Goal: Find specific page/section: Find specific page/section

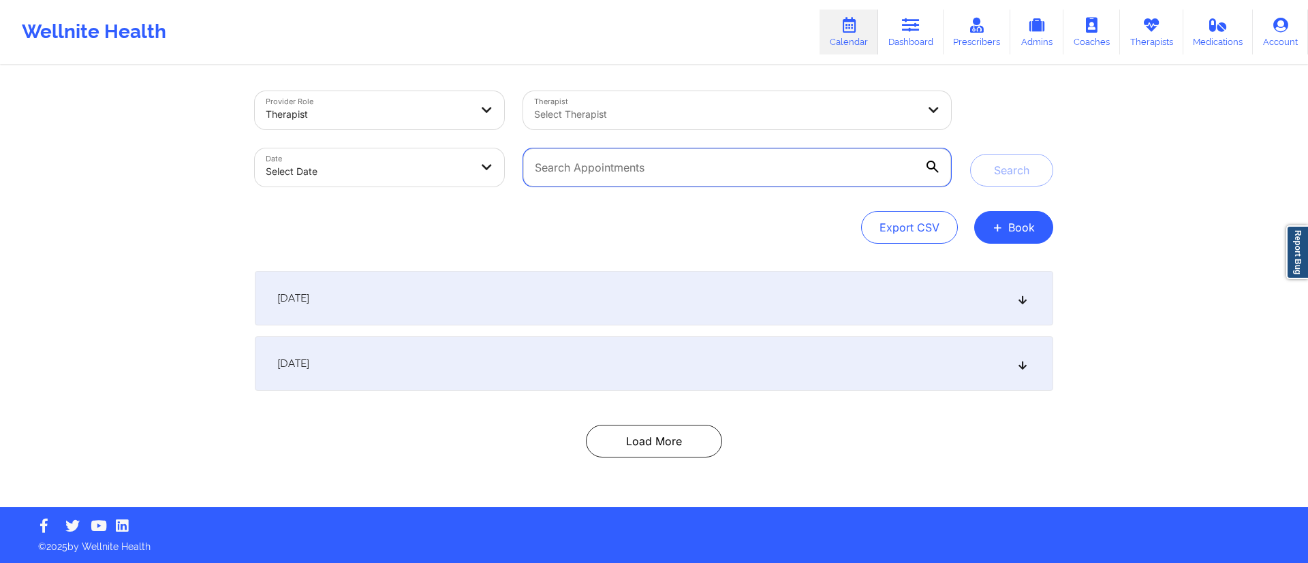
click at [640, 171] on input "text" at bounding box center [737, 167] width 428 height 38
paste input "[EMAIL_ADDRESS][DOMAIN_NAME]"
type input "[EMAIL_ADDRESS][DOMAIN_NAME]"
click at [1035, 160] on button "Search" at bounding box center [1011, 170] width 83 height 33
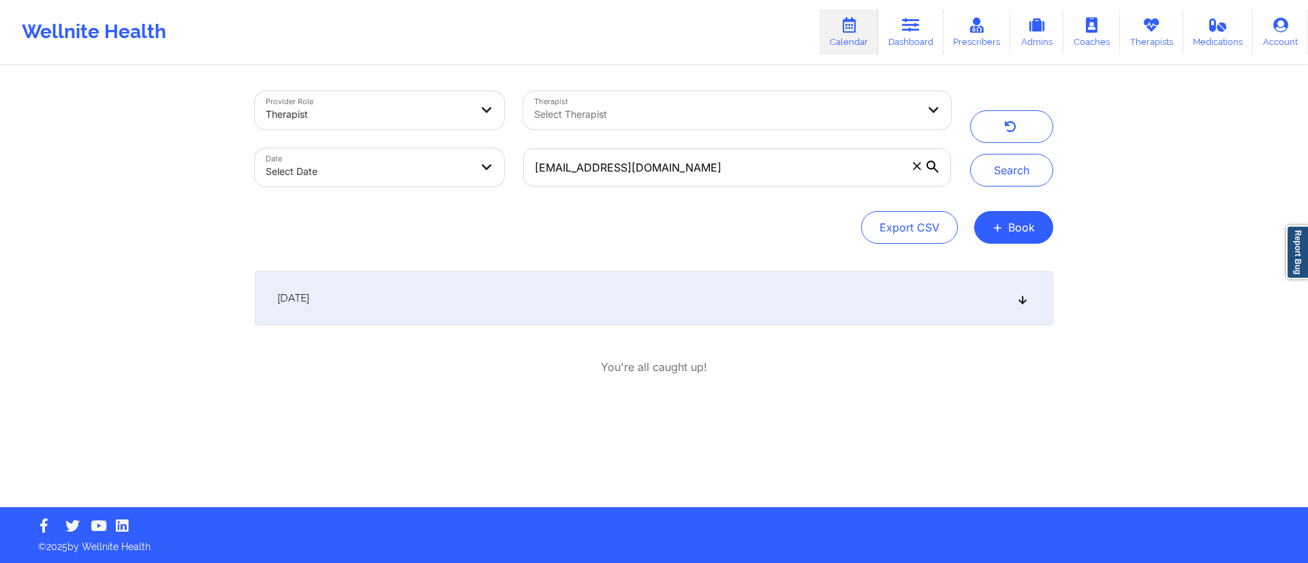
click at [548, 282] on div "[DATE]" at bounding box center [654, 298] width 798 height 54
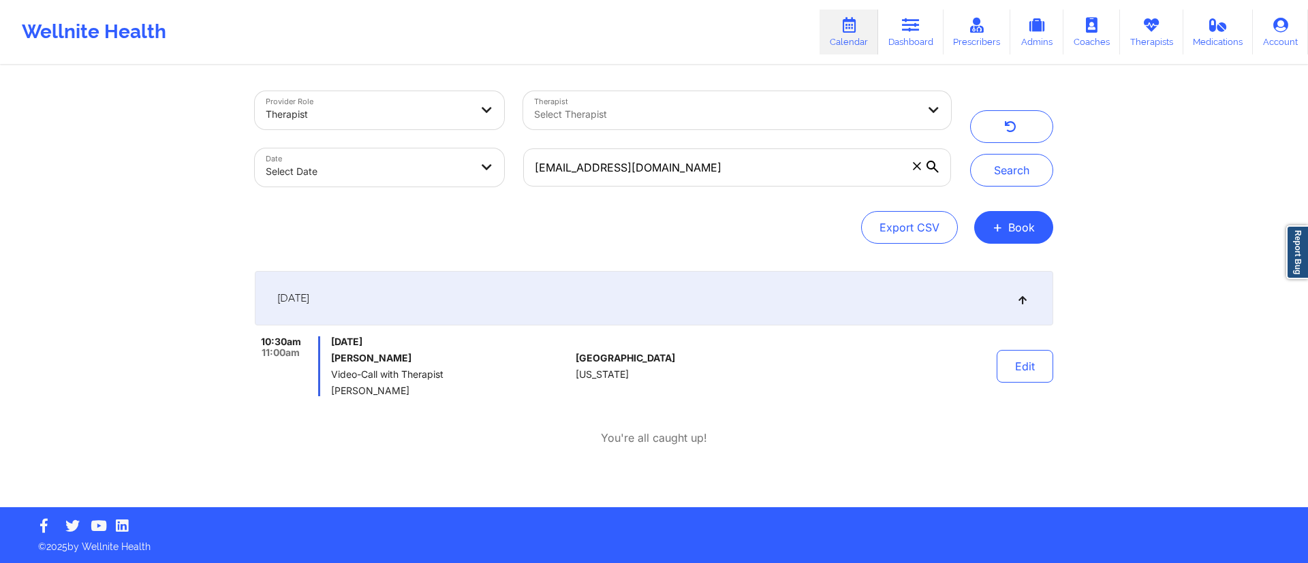
click at [383, 179] on body "Wellnite Health Calendar Dashboard Prescribers Admins Coaches Therapists Medica…" at bounding box center [654, 281] width 1308 height 563
select select "2025-8"
select select "2025-9"
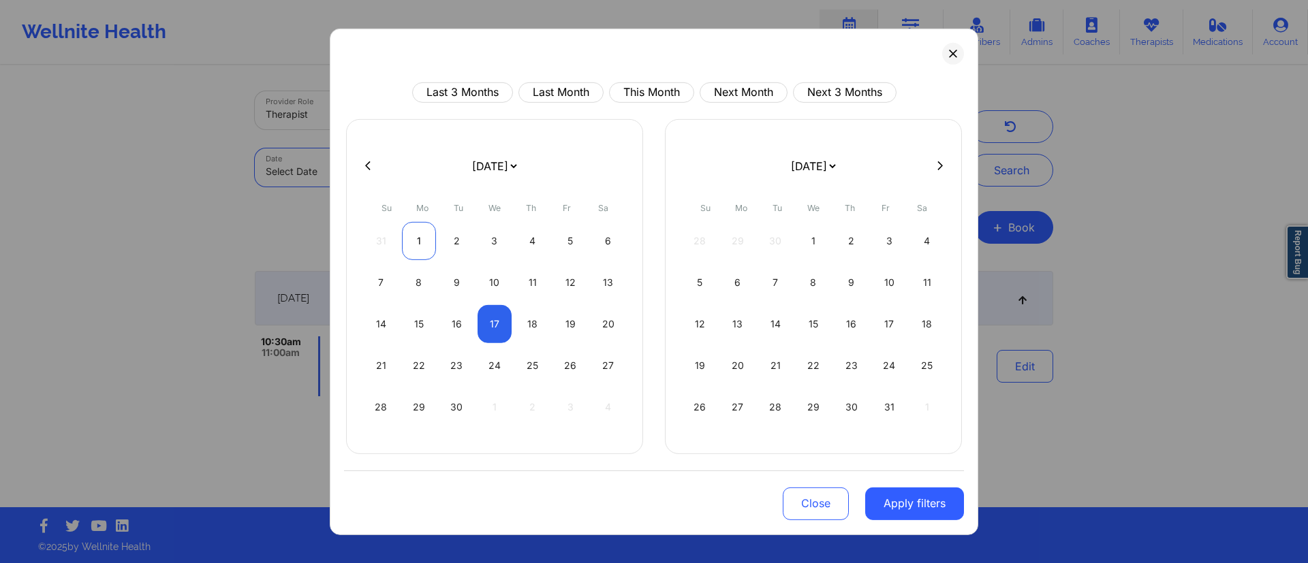
click at [417, 239] on div "1" at bounding box center [419, 240] width 35 height 38
select select "2025-8"
select select "2025-9"
click at [371, 176] on div "January 2019 February 2019 March 2019 April 2019 May 2019 June 2019 July 2019 A…" at bounding box center [494, 286] width 297 height 335
click at [370, 163] on icon at bounding box center [367, 166] width 5 height 10
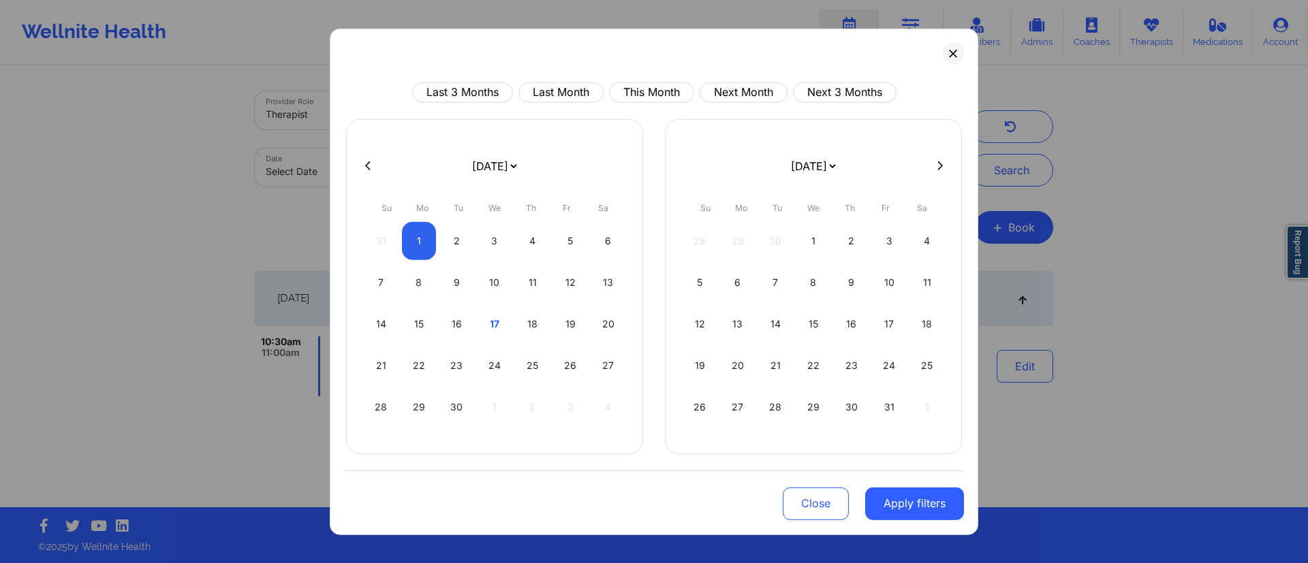
select select "2025-7"
select select "2025-8"
click at [370, 163] on icon at bounding box center [367, 166] width 5 height 10
select select "2025-5"
select select "2025-6"
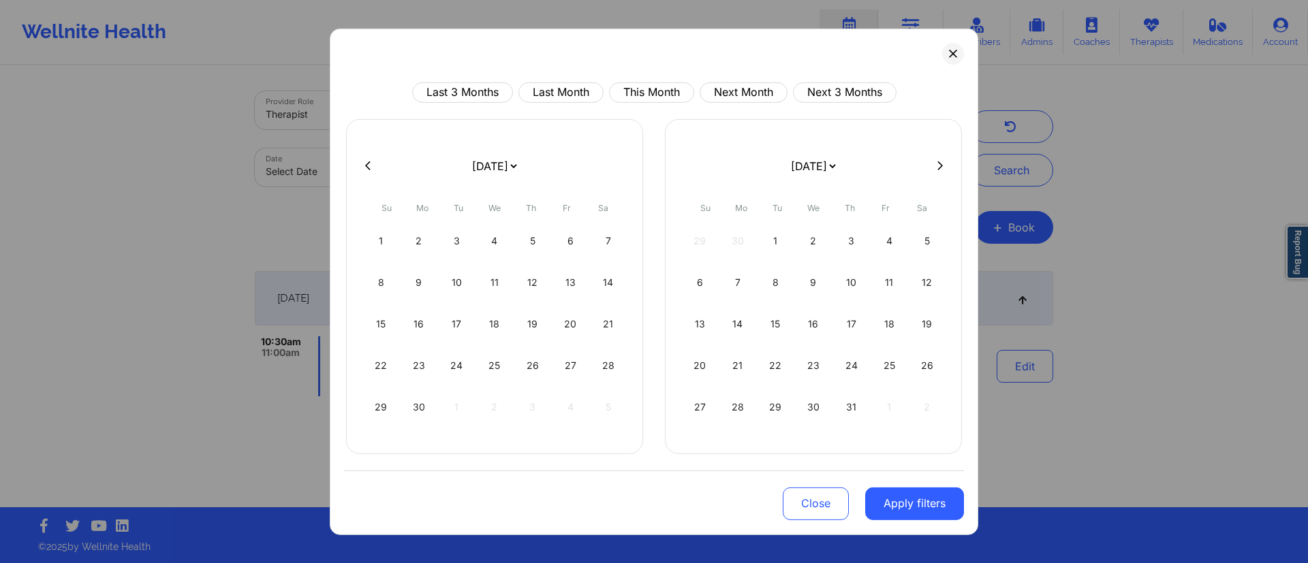
click at [370, 163] on icon at bounding box center [367, 166] width 5 height 10
select select "2025-2"
select select "2025-3"
select select "2025-2"
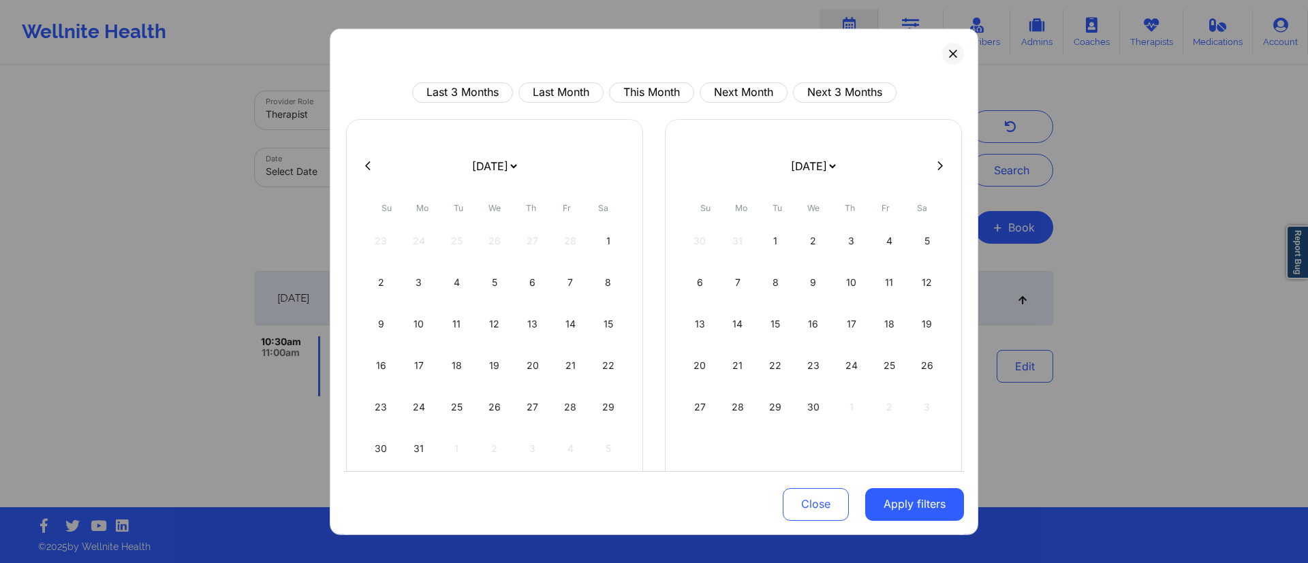
select select "2025-3"
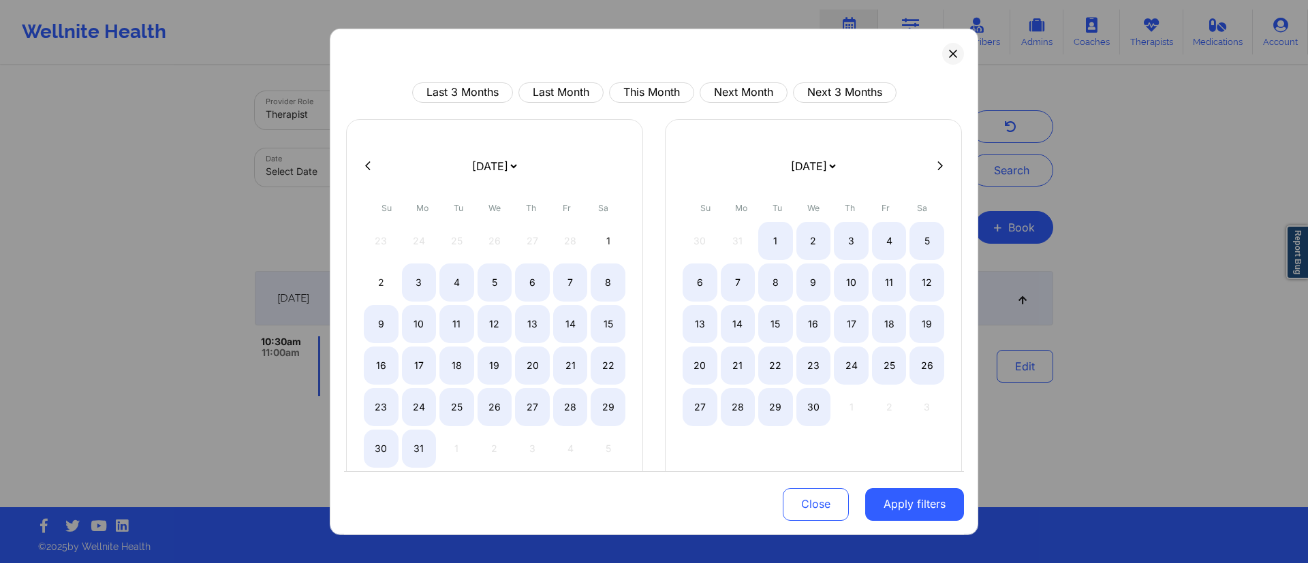
select select "2025-2"
select select "2025-3"
select select "2025-2"
select select "2025-3"
click at [368, 170] on icon at bounding box center [367, 166] width 5 height 10
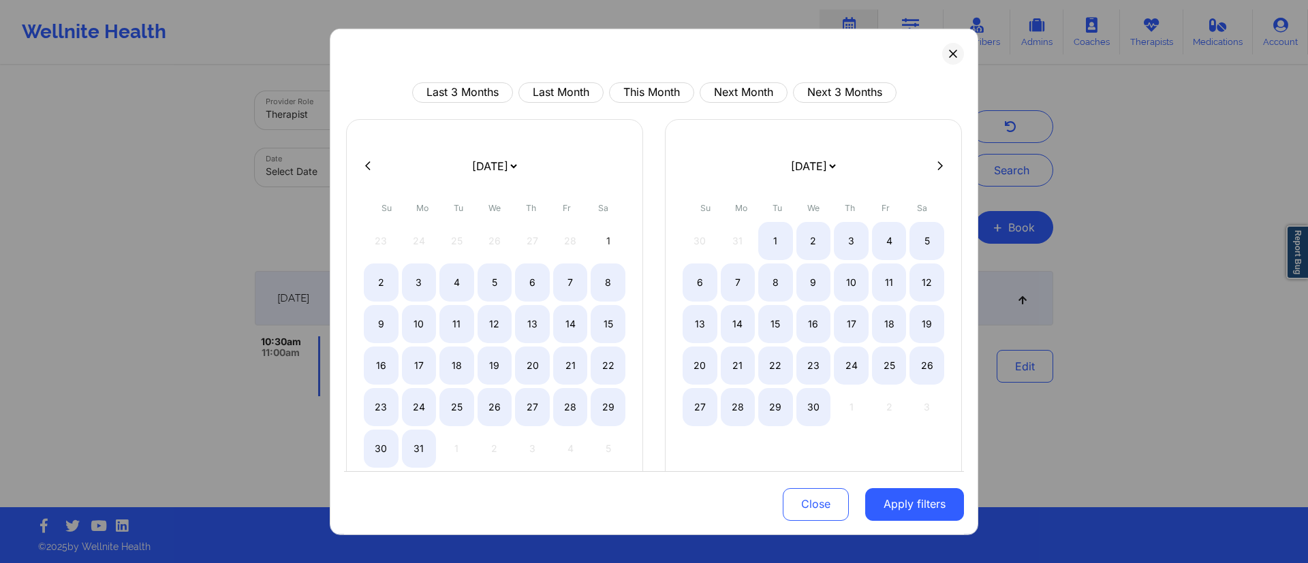
select select "2025-0"
select select "2025-1"
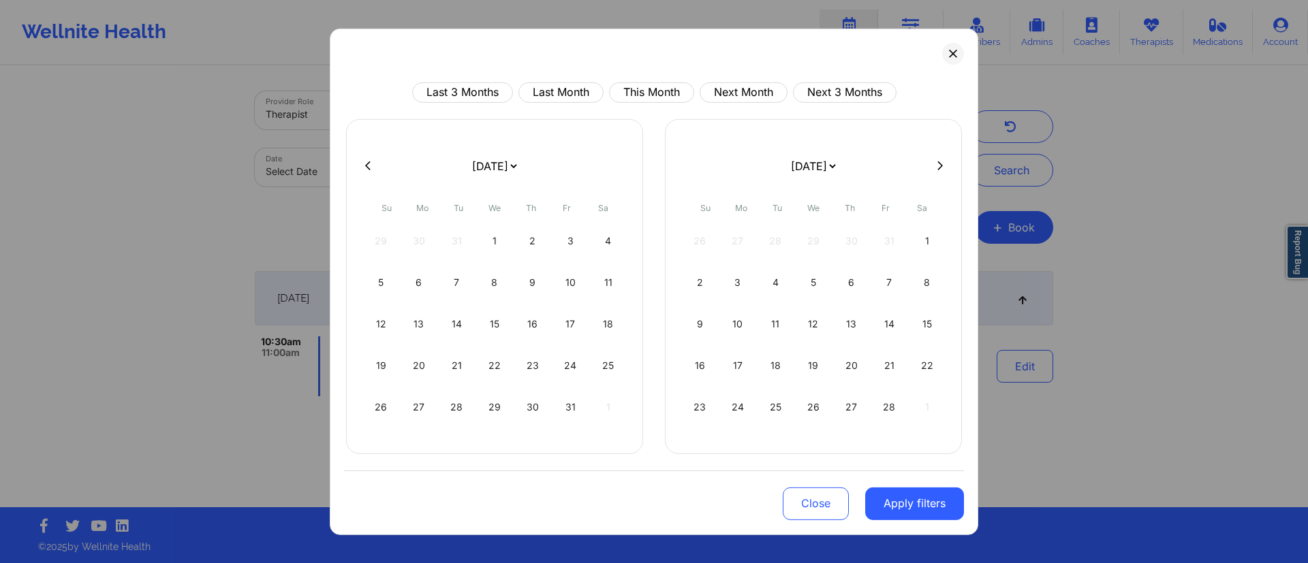
click at [368, 170] on icon at bounding box center [367, 166] width 5 height 10
select select "2024-11"
select select "2025-0"
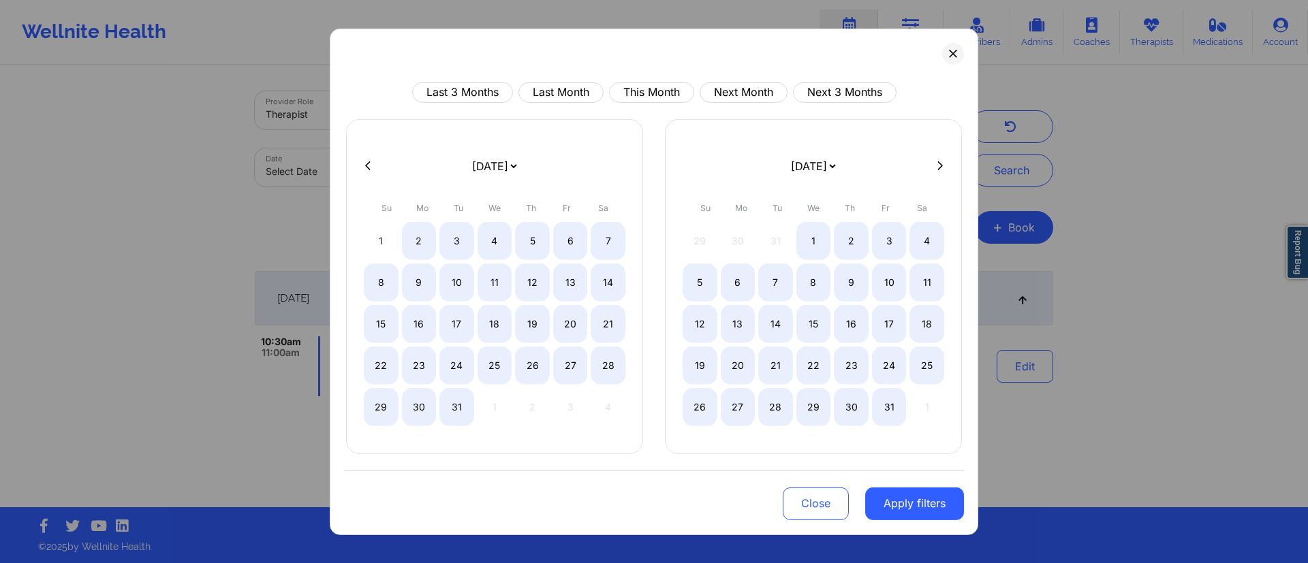
select select "2024-11"
select select "2025-0"
select select "2024-11"
select select "2025-0"
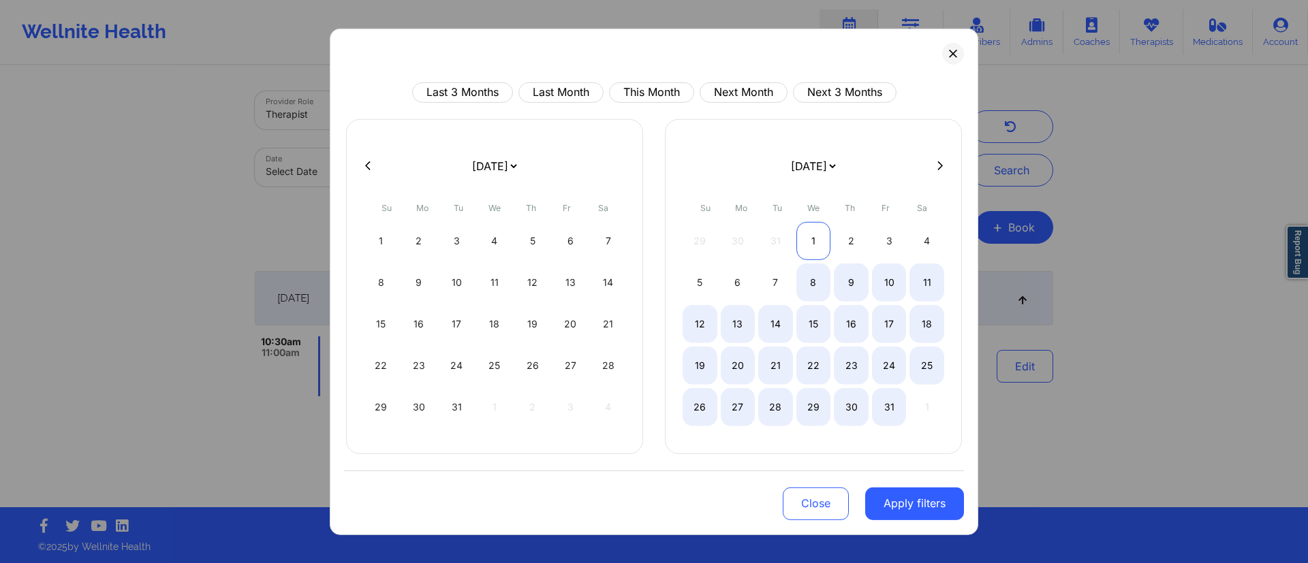
select select "2024-11"
select select "2025-0"
click at [817, 241] on div "1" at bounding box center [813, 240] width 35 height 38
select select "2025-0"
select select "2025-1"
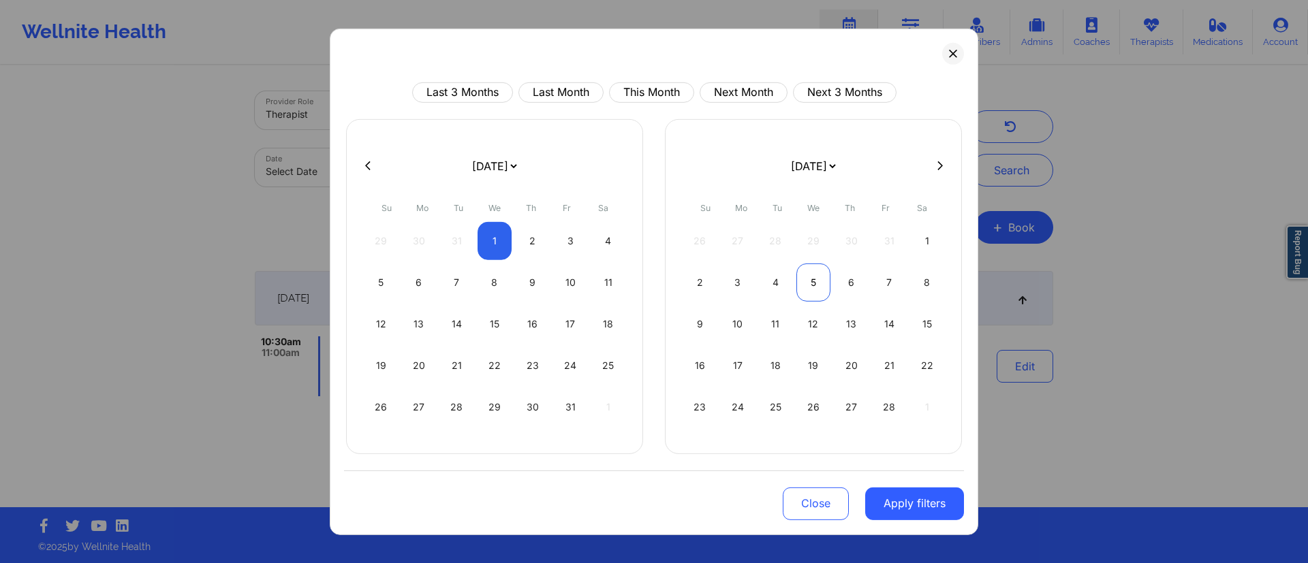
select select "2025-0"
select select "2025-1"
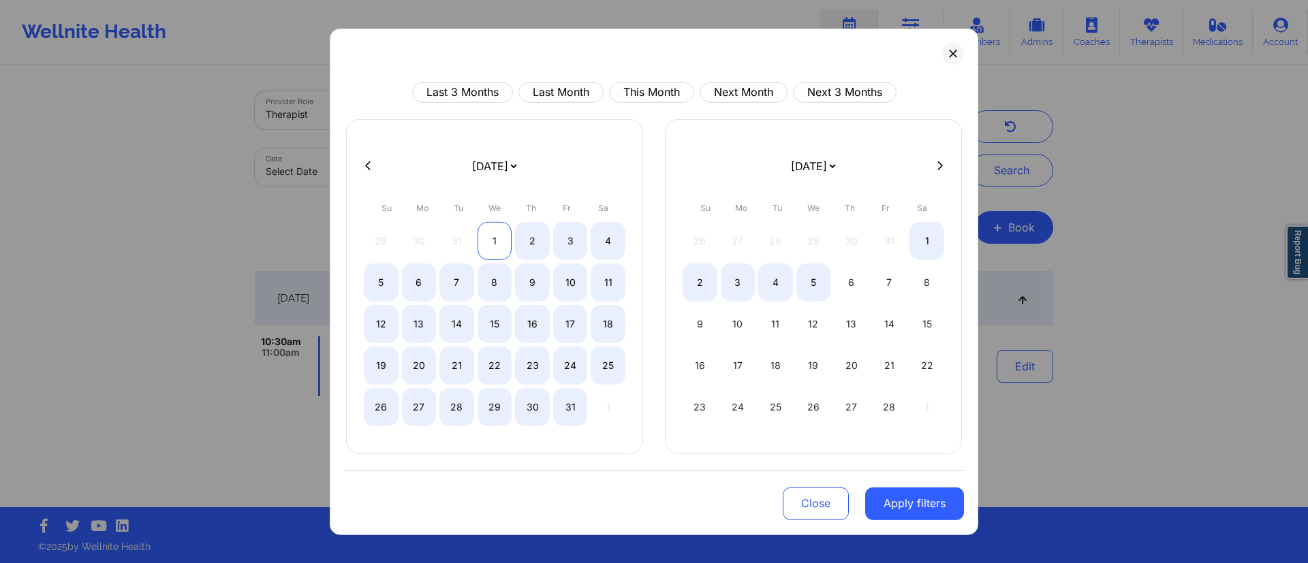
select select "2025-0"
select select "2025-1"
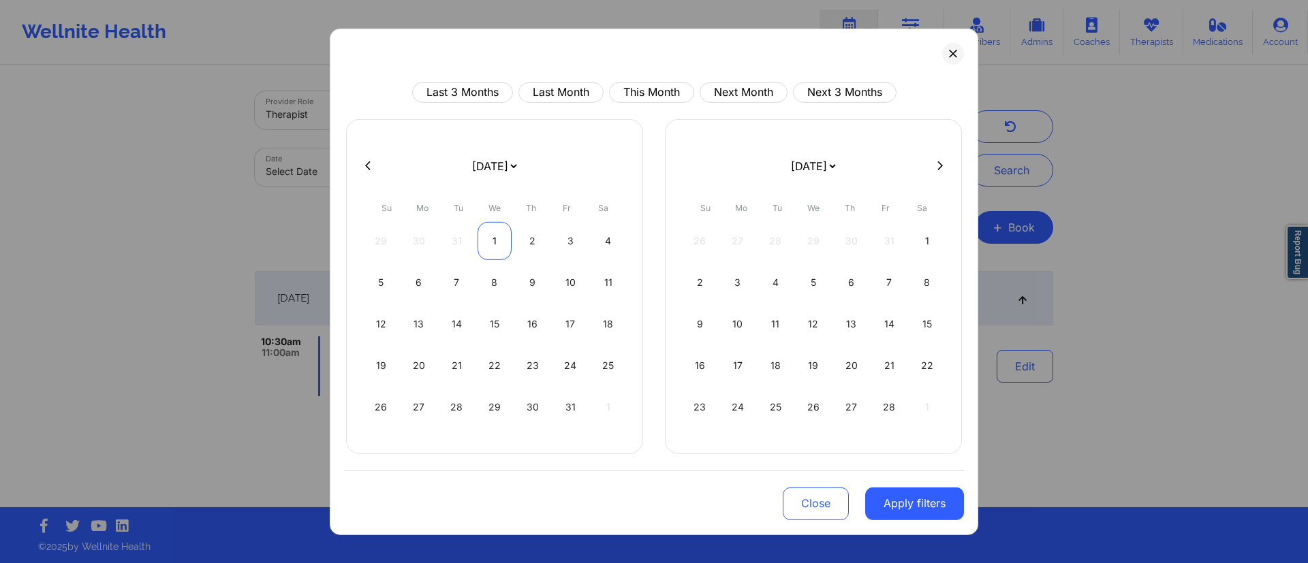
click at [499, 238] on div "1" at bounding box center [494, 240] width 35 height 38
select select "2025-0"
select select "2025-1"
click at [501, 244] on div "1" at bounding box center [494, 240] width 35 height 38
select select "2025-0"
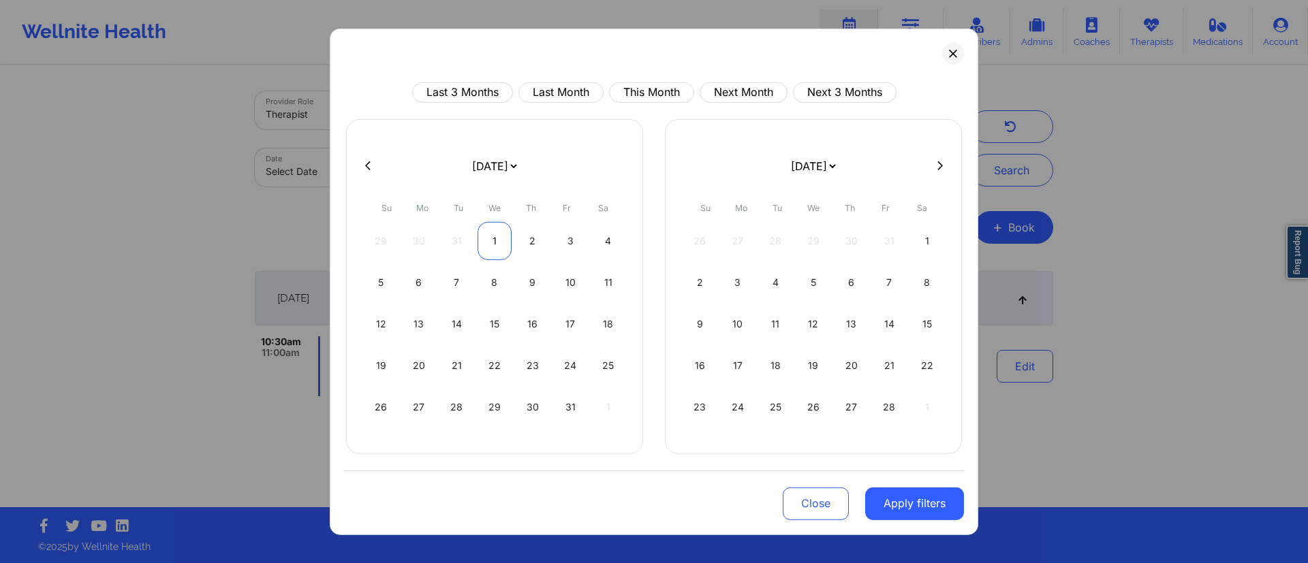
select select "2025-1"
select select "2025-0"
select select "2025-1"
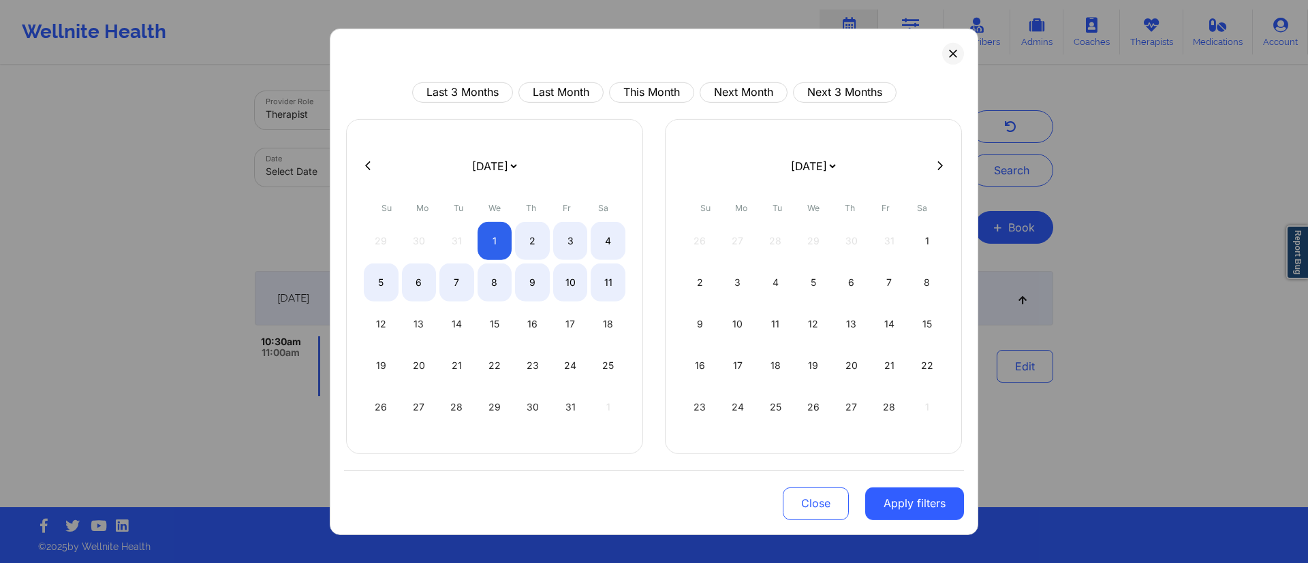
select select "2025-0"
select select "2025-1"
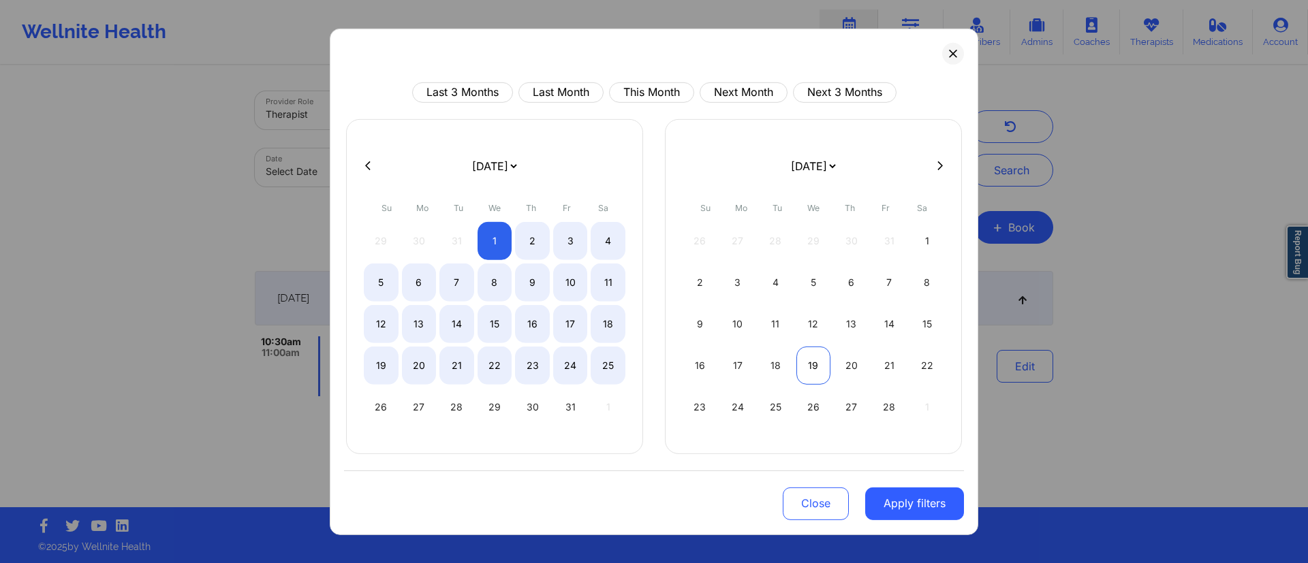
select select "2025-0"
select select "2025-1"
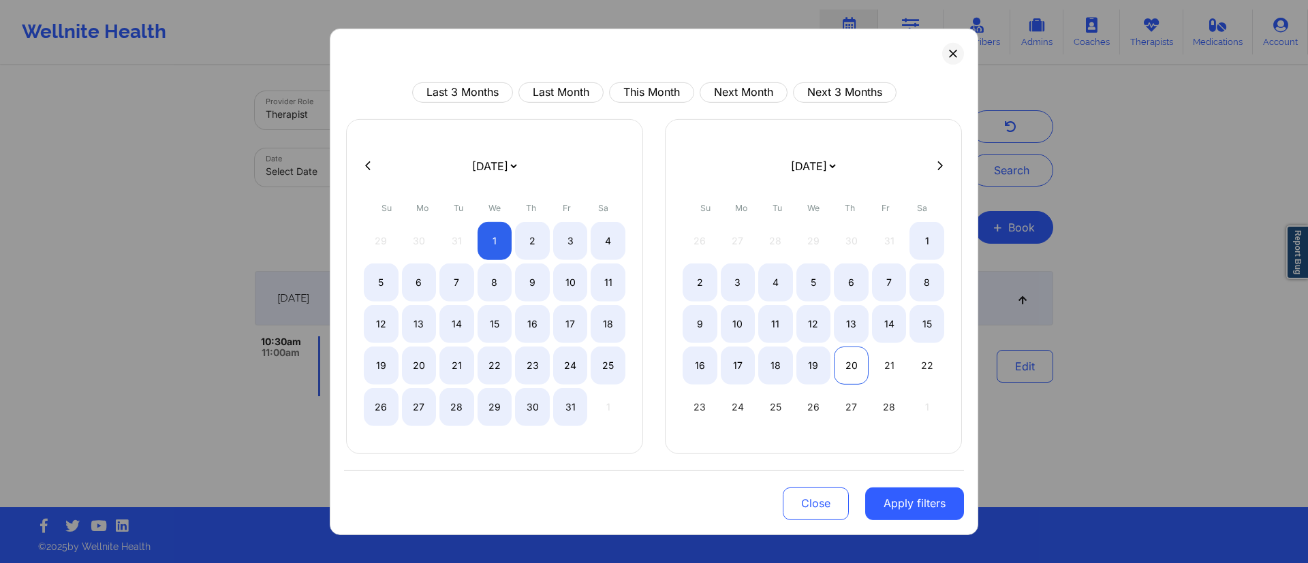
select select "2025-0"
select select "2025-1"
select select "2025-0"
select select "2025-1"
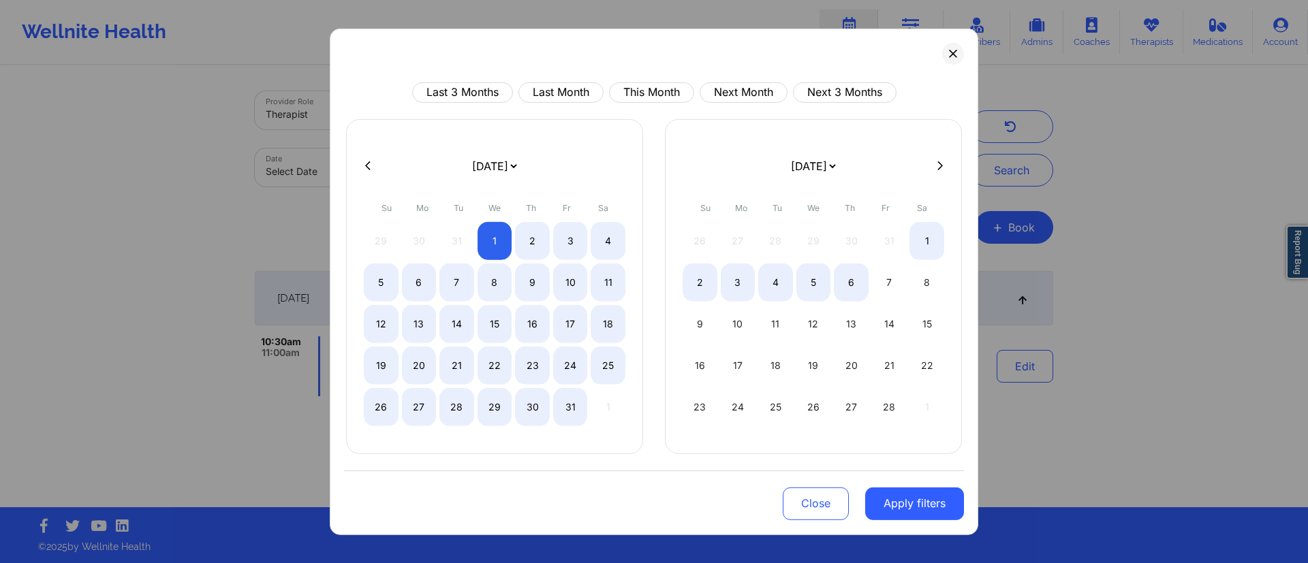
click at [934, 166] on button at bounding box center [940, 166] width 14 height 12
select select "2025-1"
select select "2025-2"
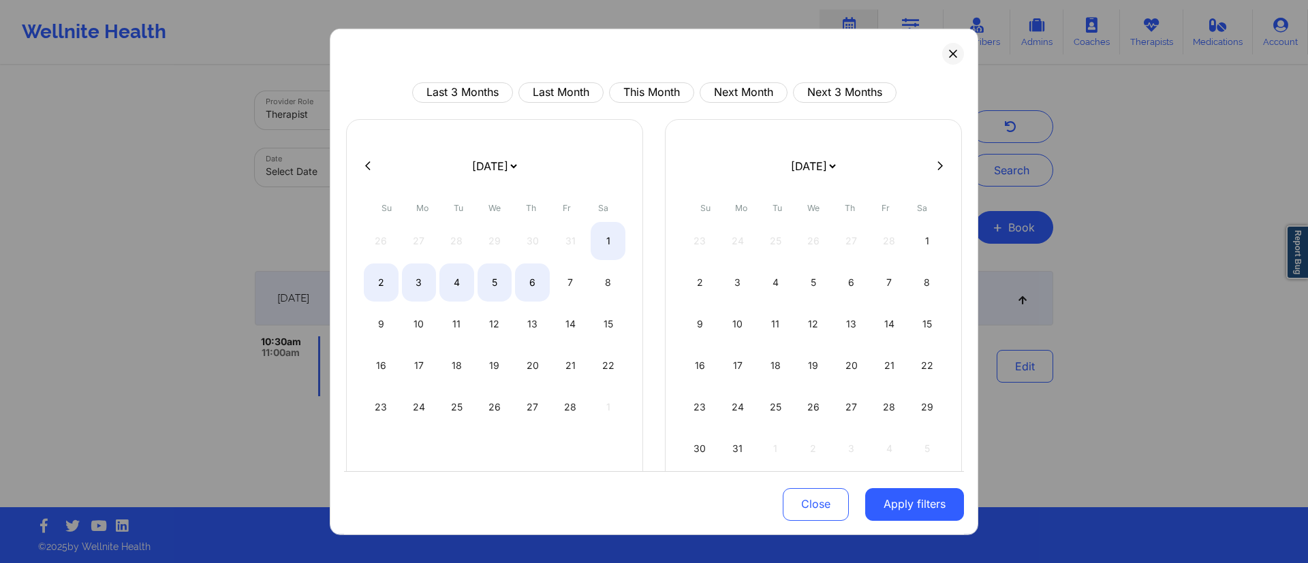
click at [937, 166] on icon at bounding box center [939, 165] width 5 height 9
select select "2025-2"
select select "2025-3"
click at [937, 166] on icon at bounding box center [939, 165] width 5 height 9
select select "2025-3"
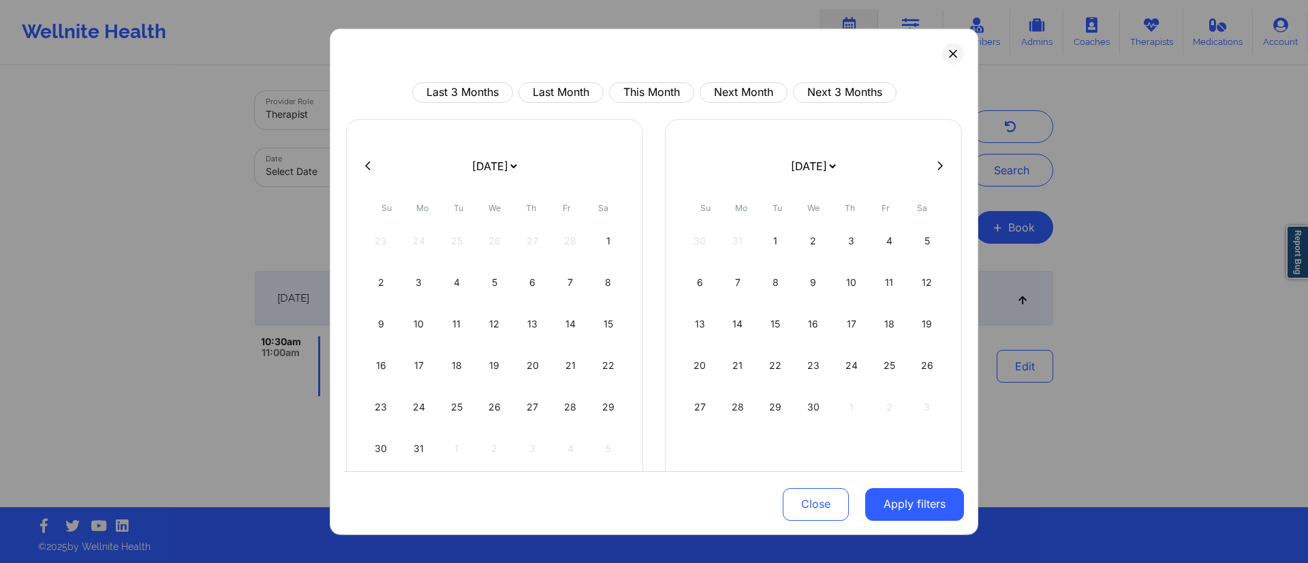
select select "2025-4"
click at [934, 166] on button at bounding box center [940, 166] width 14 height 12
select select "2025-4"
select select "2025-5"
click at [935, 168] on button at bounding box center [940, 166] width 14 height 12
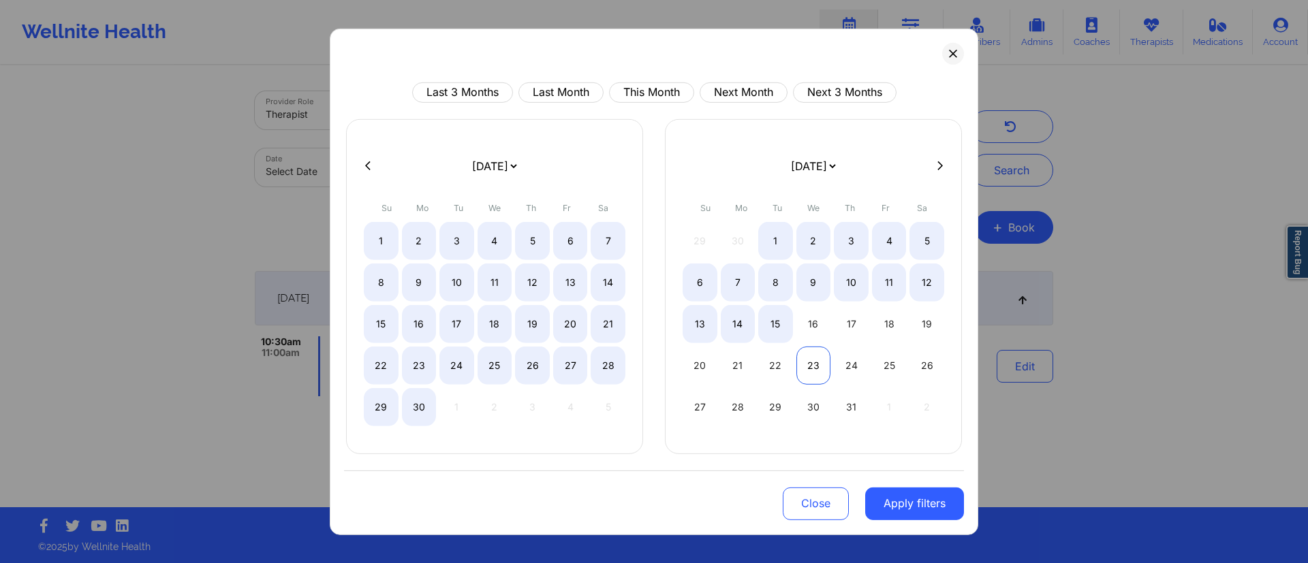
select select "2025-5"
select select "2025-6"
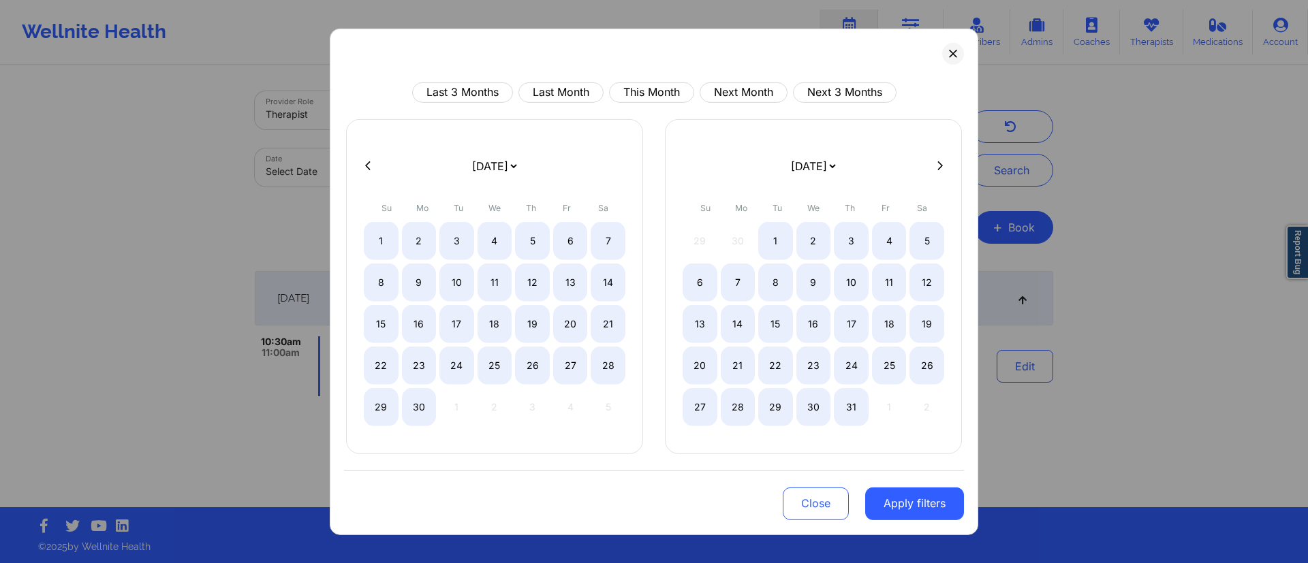
select select "2025-5"
select select "2025-6"
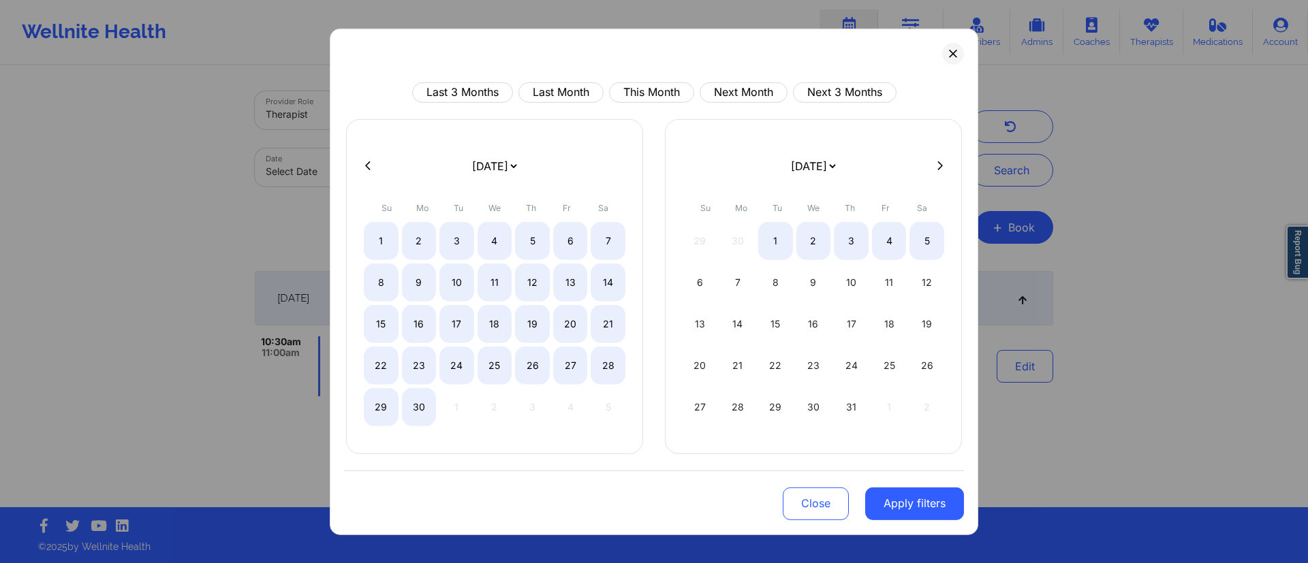
click at [945, 172] on div at bounding box center [654, 165] width 620 height 20
click at [945, 163] on button at bounding box center [940, 166] width 14 height 12
select select "2025-6"
select select "2025-7"
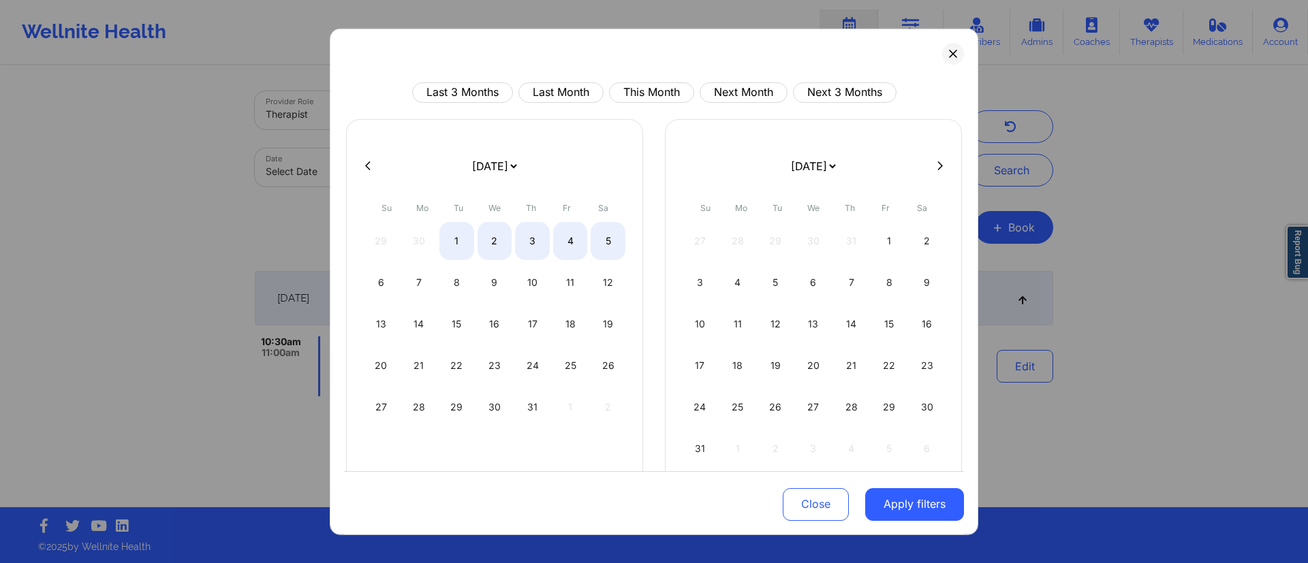
click at [945, 163] on div at bounding box center [654, 165] width 620 height 20
select select "2025-6"
select select "2025-7"
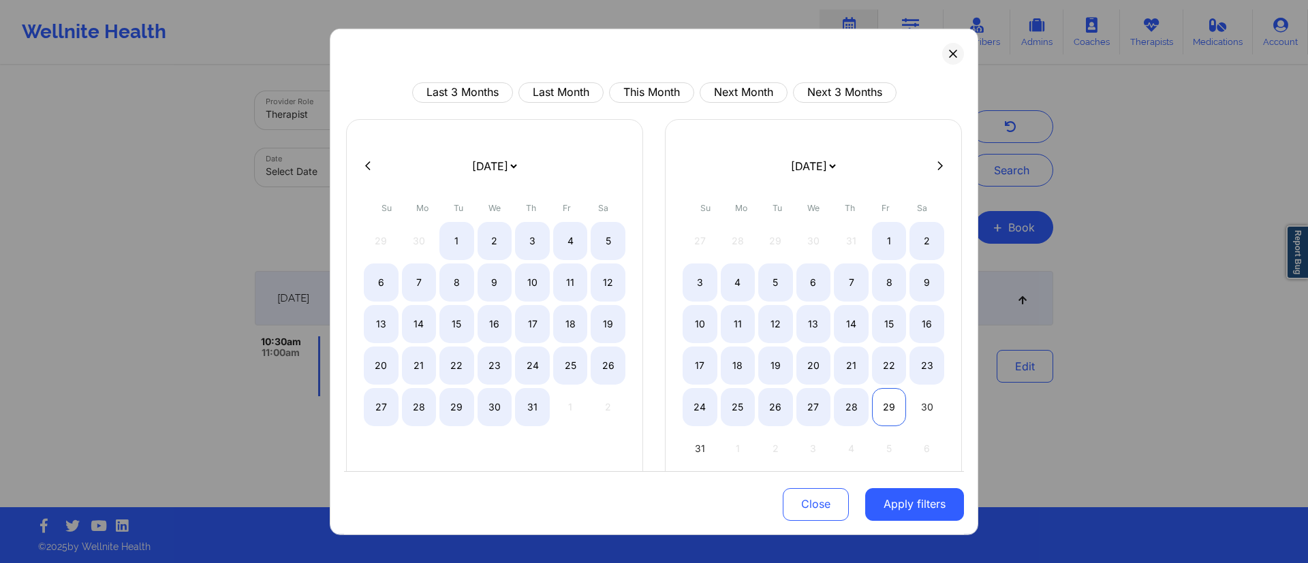
select select "2025-6"
select select "2025-7"
select select "2025-6"
select select "2025-7"
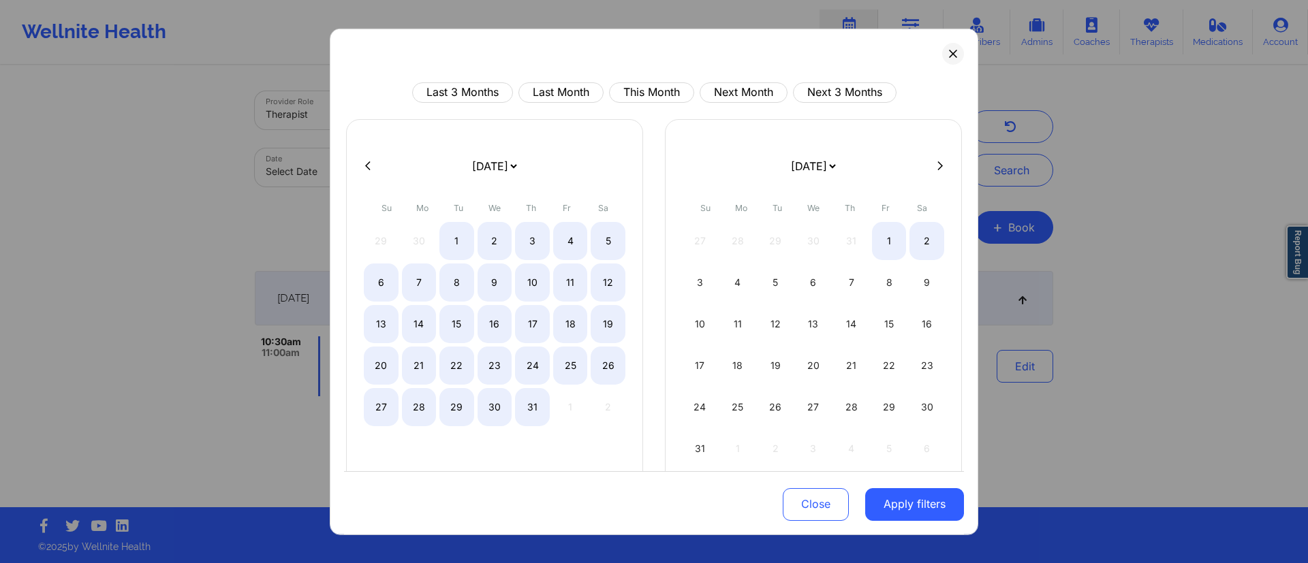
click at [937, 170] on icon at bounding box center [939, 166] width 5 height 10
select select "2025-7"
select select "2025-8"
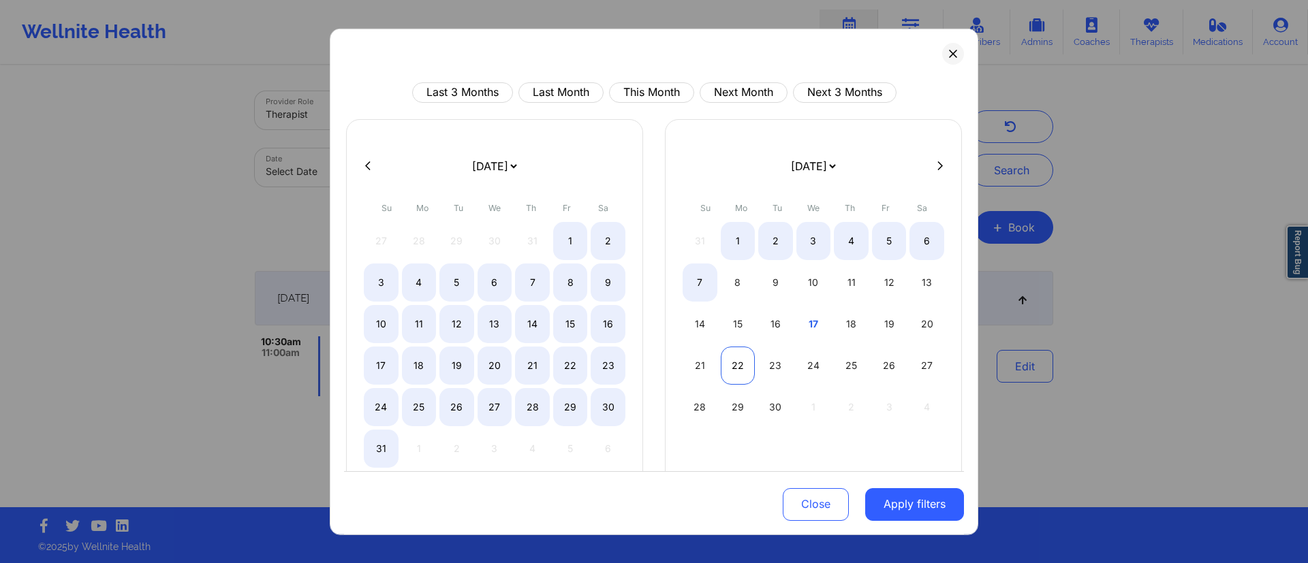
select select "2025-7"
select select "2025-8"
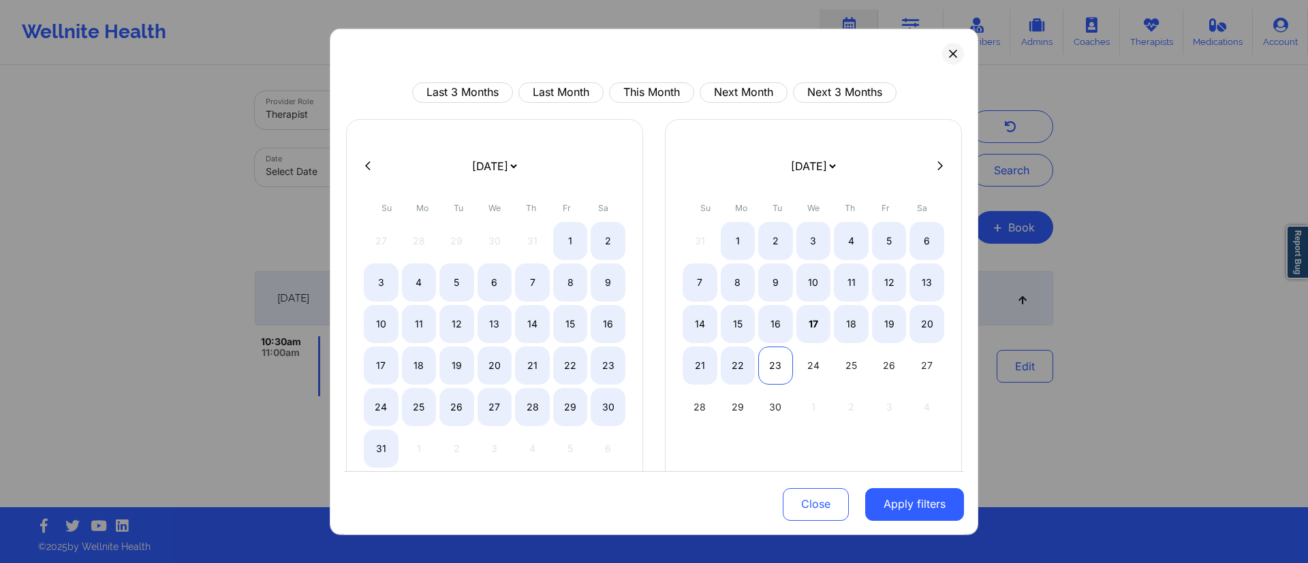
select select "2025-7"
select select "2025-8"
select select "2025-7"
select select "2025-8"
select select "2025-7"
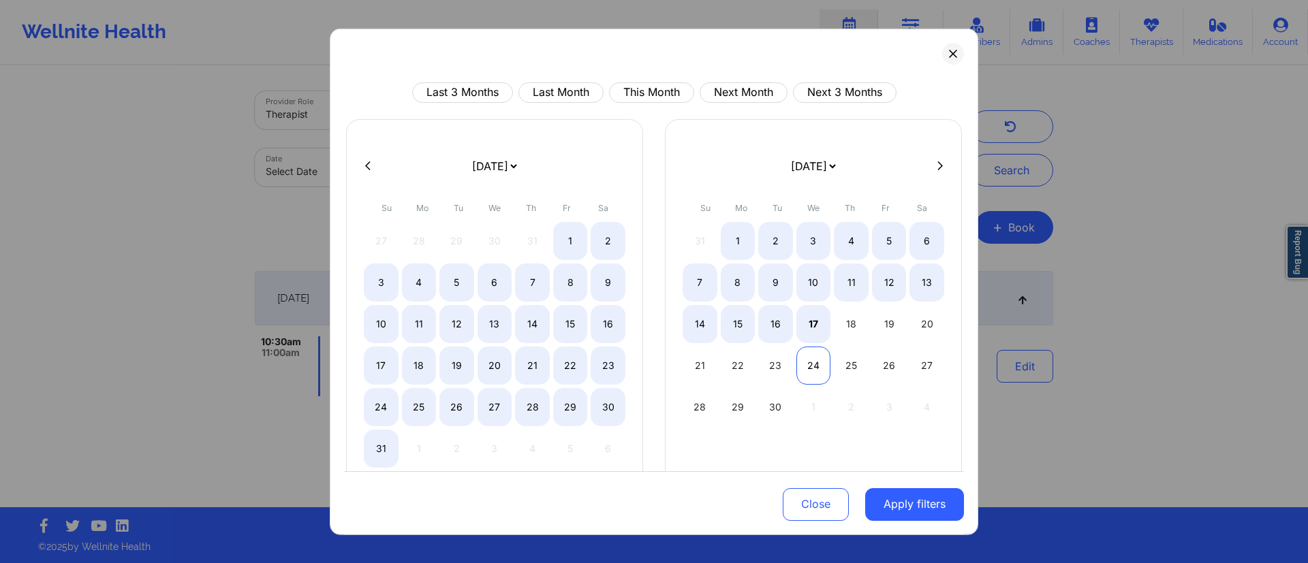
select select "2025-8"
select select "2025-7"
select select "2025-8"
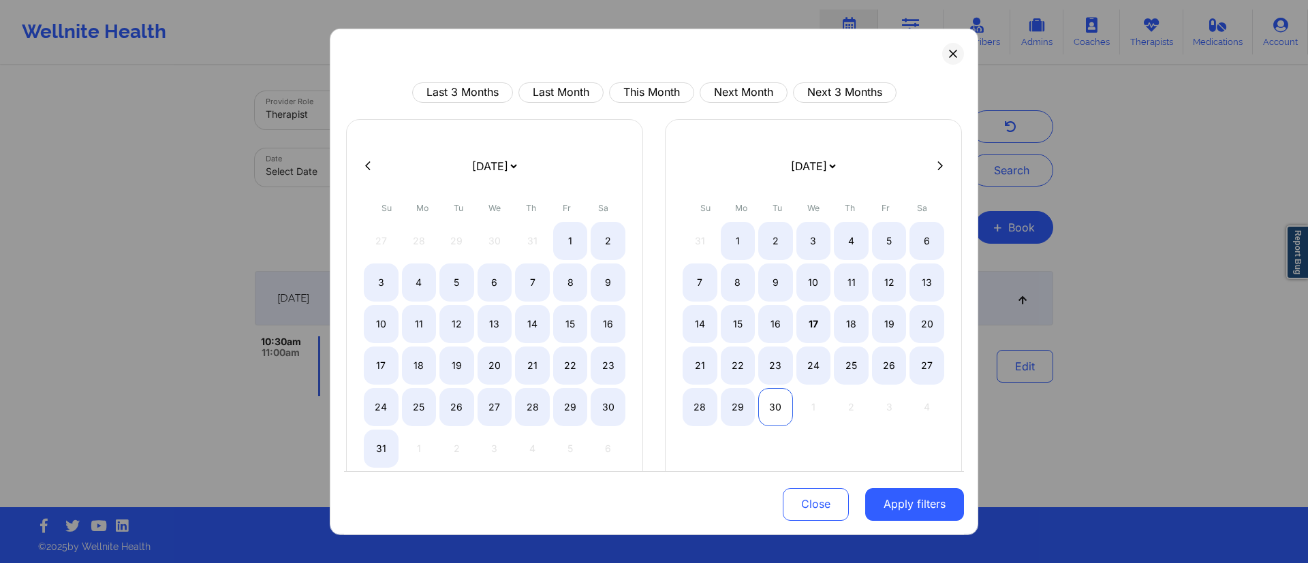
click at [764, 404] on div "30" at bounding box center [775, 407] width 35 height 38
select select "2025-0"
select select "2025-1"
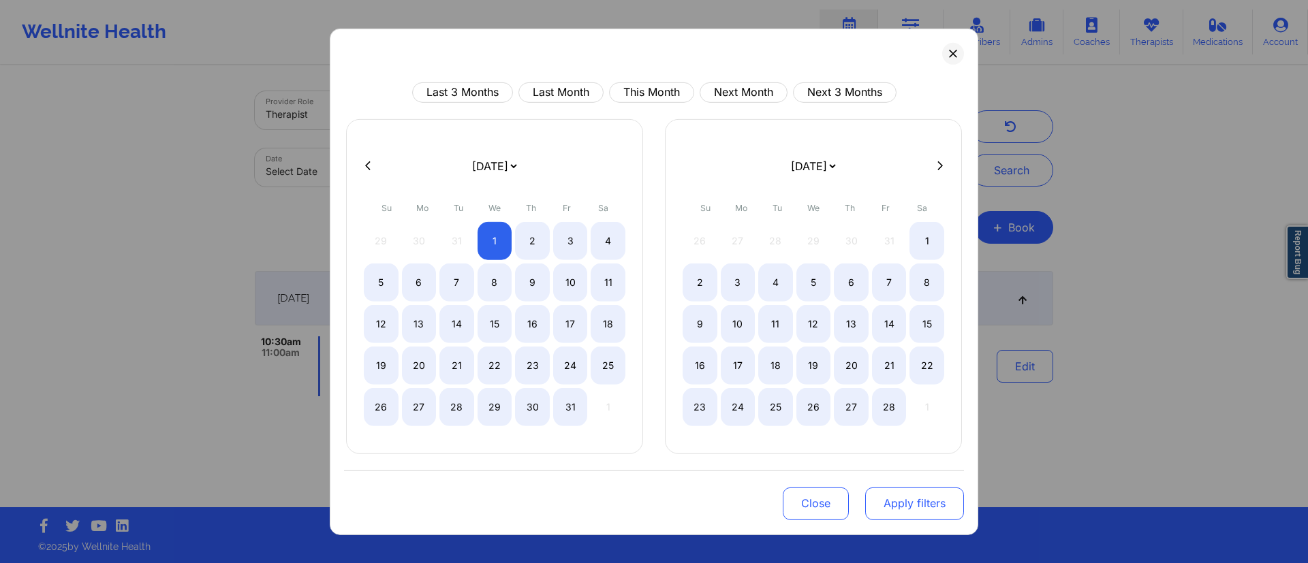
click at [903, 509] on button "Apply filters" at bounding box center [914, 503] width 99 height 33
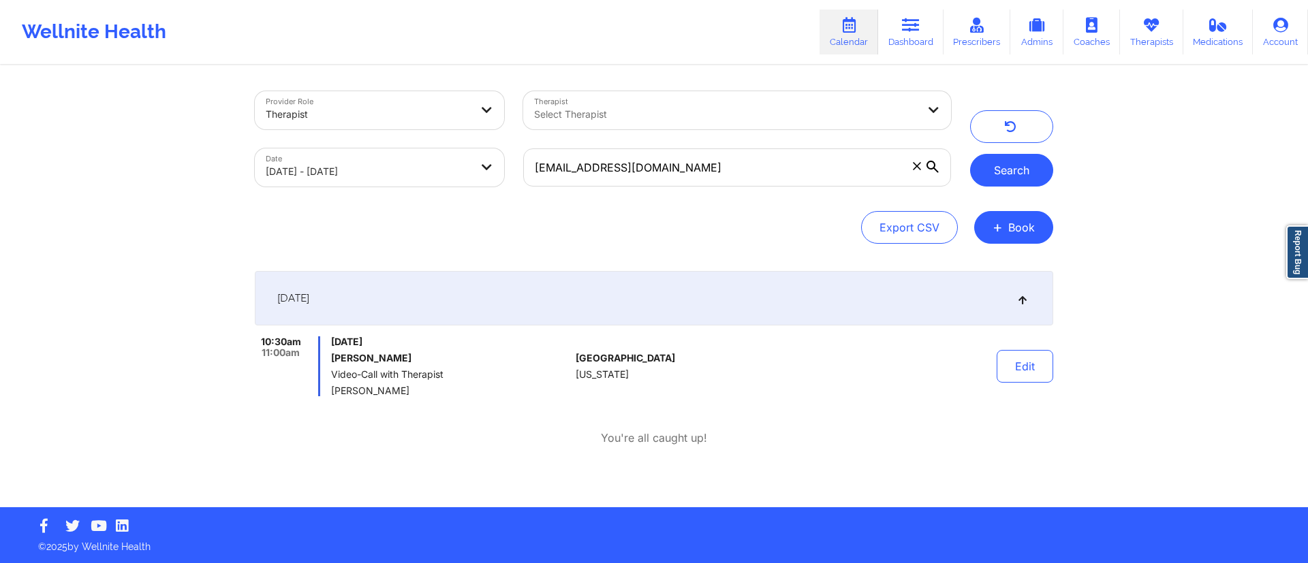
click at [1009, 169] on button "Search" at bounding box center [1011, 170] width 83 height 33
click at [1010, 160] on button "Search" at bounding box center [1011, 170] width 83 height 33
drag, startPoint x: 650, startPoint y: 170, endPoint x: 503, endPoint y: 171, distance: 146.4
click at [503, 171] on div "Provider Role Therapist Therapist Select Therapist Date 01/01/2025 - 09/30/2025…" at bounding box center [602, 139] width 715 height 114
paste input "manniechapa1508"
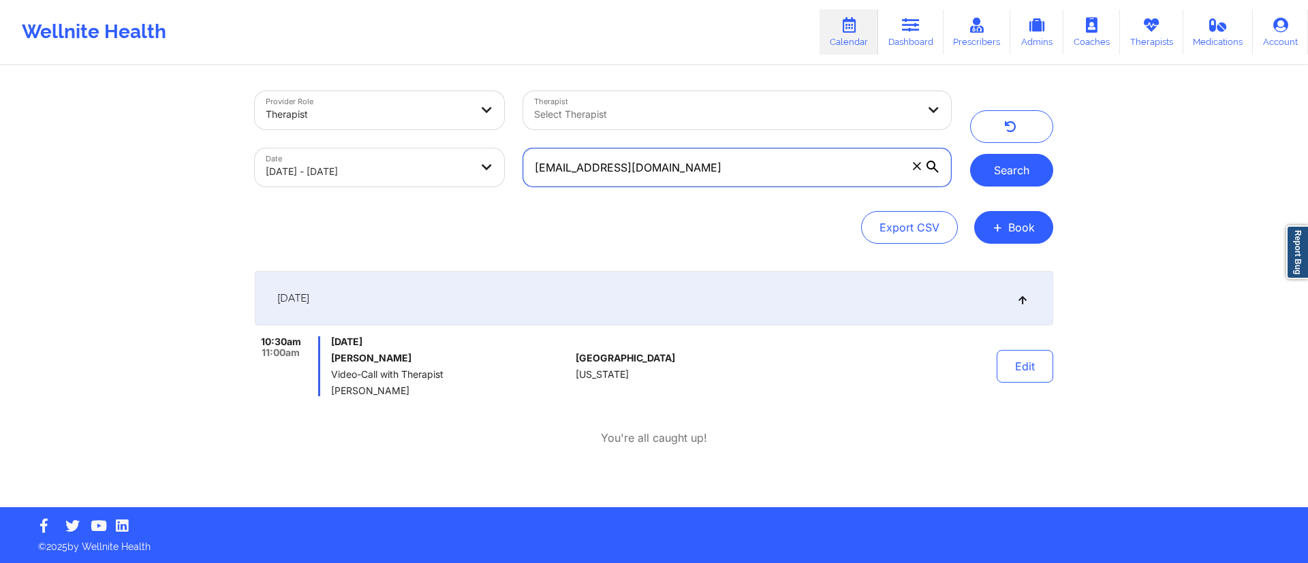
type input "manniechapa1508@gmail.com"
click at [1008, 172] on button "Search" at bounding box center [1011, 170] width 83 height 33
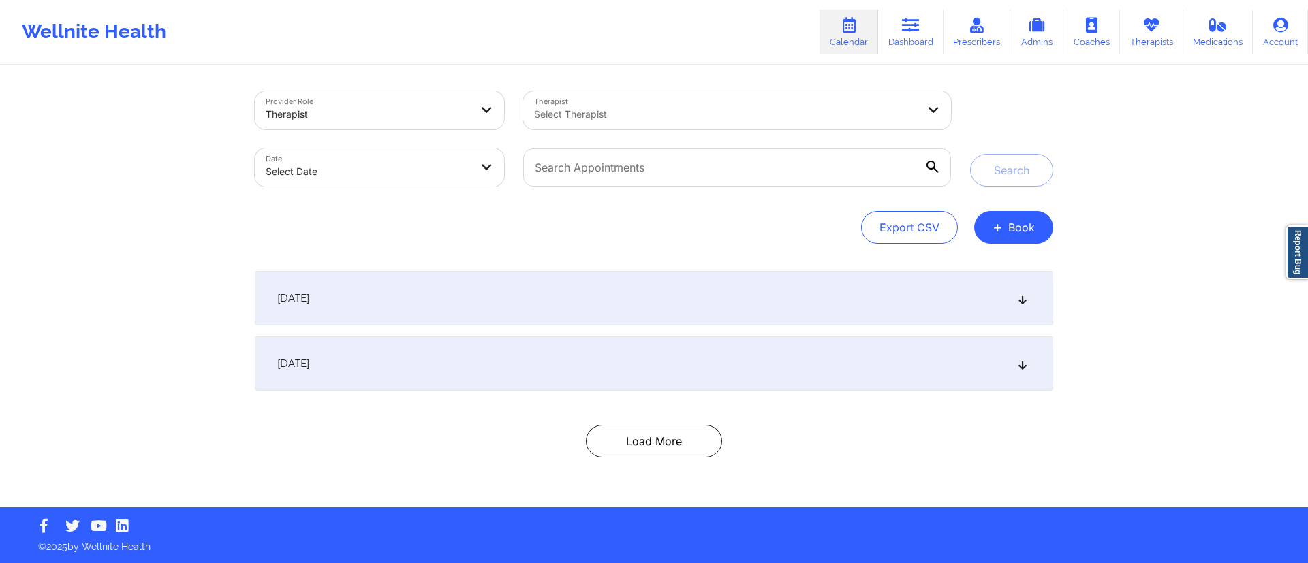
select select "2025-8"
select select "2025-9"
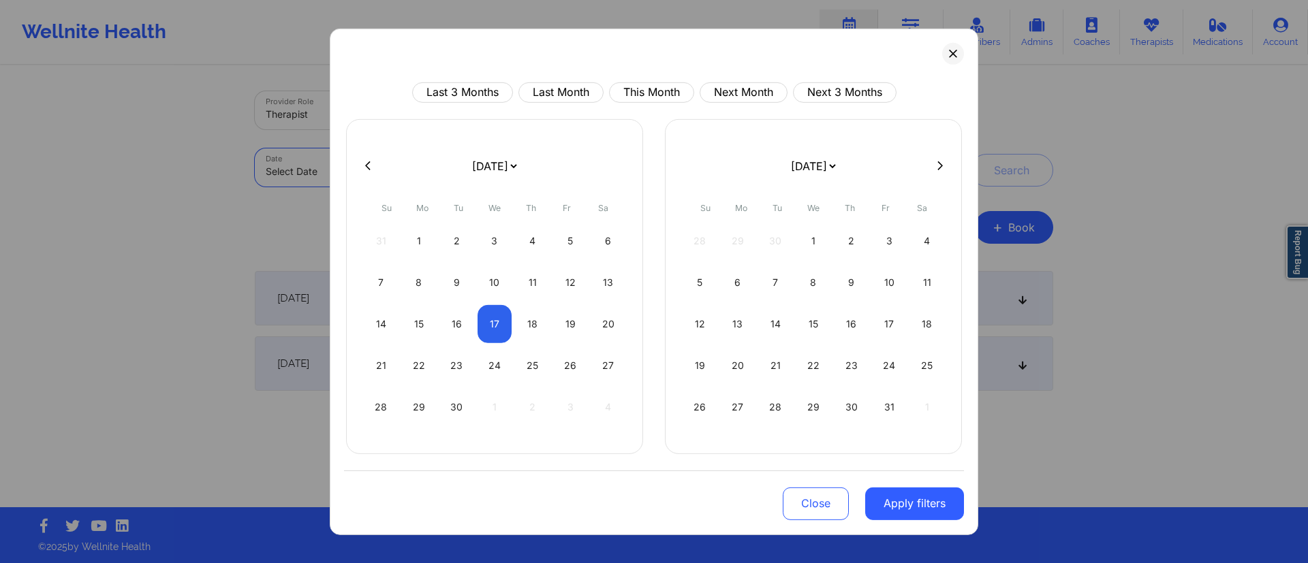
click at [467, 165] on body "Wellnite Health Calendar Dashboard Prescribers Admins Coaches Therapists Medica…" at bounding box center [654, 281] width 1308 height 563
click at [496, 328] on div "17" at bounding box center [494, 323] width 35 height 38
select select "2025-8"
select select "2025-9"
click at [571, 324] on div "19" at bounding box center [570, 323] width 35 height 38
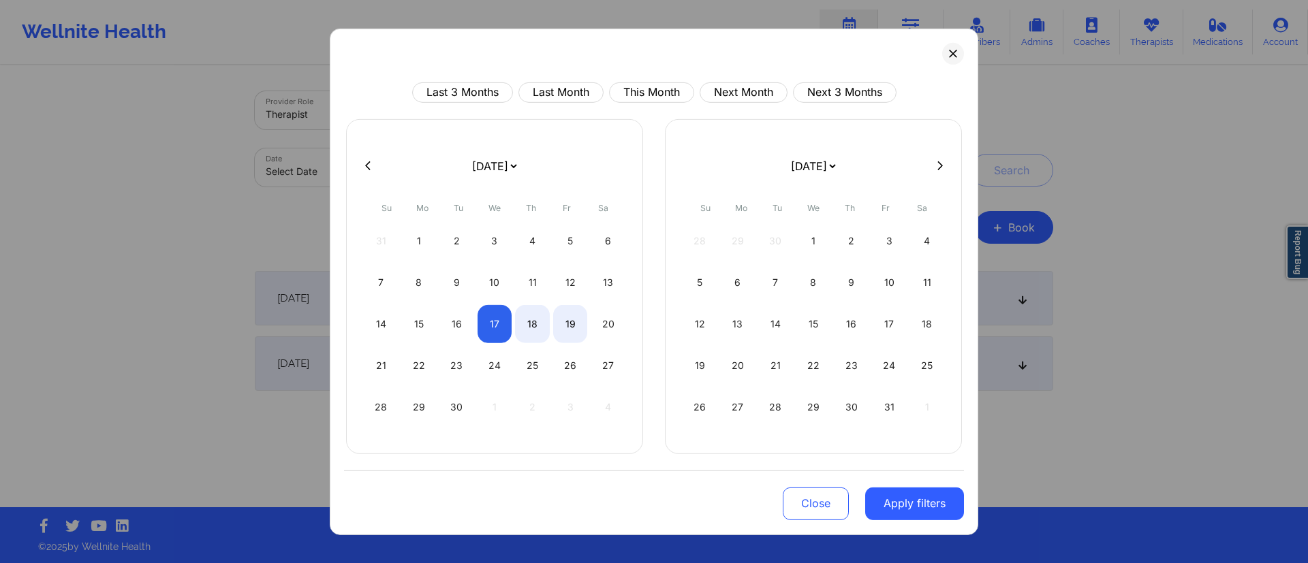
select select "2025-8"
select select "2025-9"
click at [893, 503] on button "Apply filters" at bounding box center [914, 503] width 99 height 33
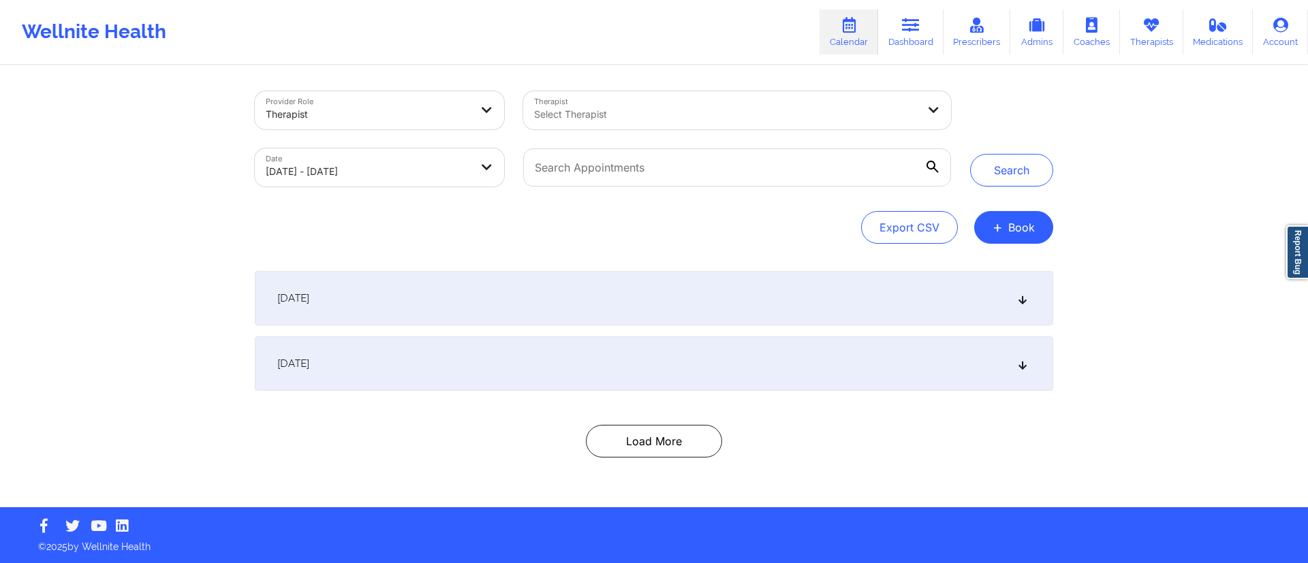
click at [718, 100] on div "Select Therapist" at bounding box center [721, 110] width 396 height 38
type input "[PERSON_NAME]"
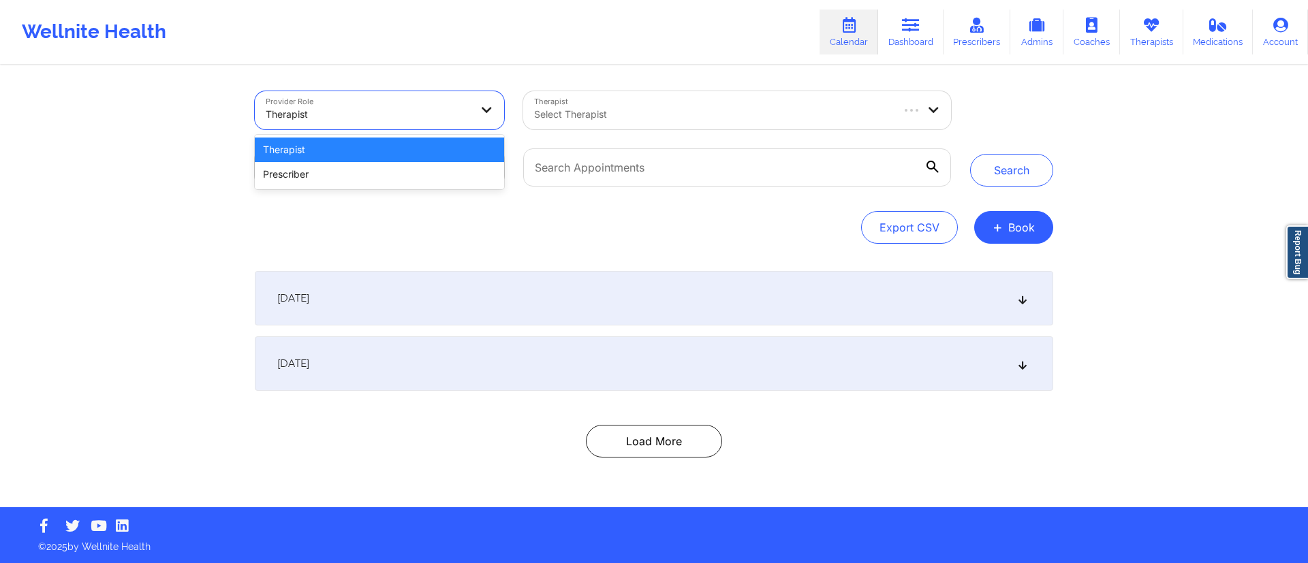
click at [341, 123] on div "Therapist" at bounding box center [368, 114] width 204 height 30
click at [334, 180] on div "Prescriber" at bounding box center [379, 174] width 249 height 25
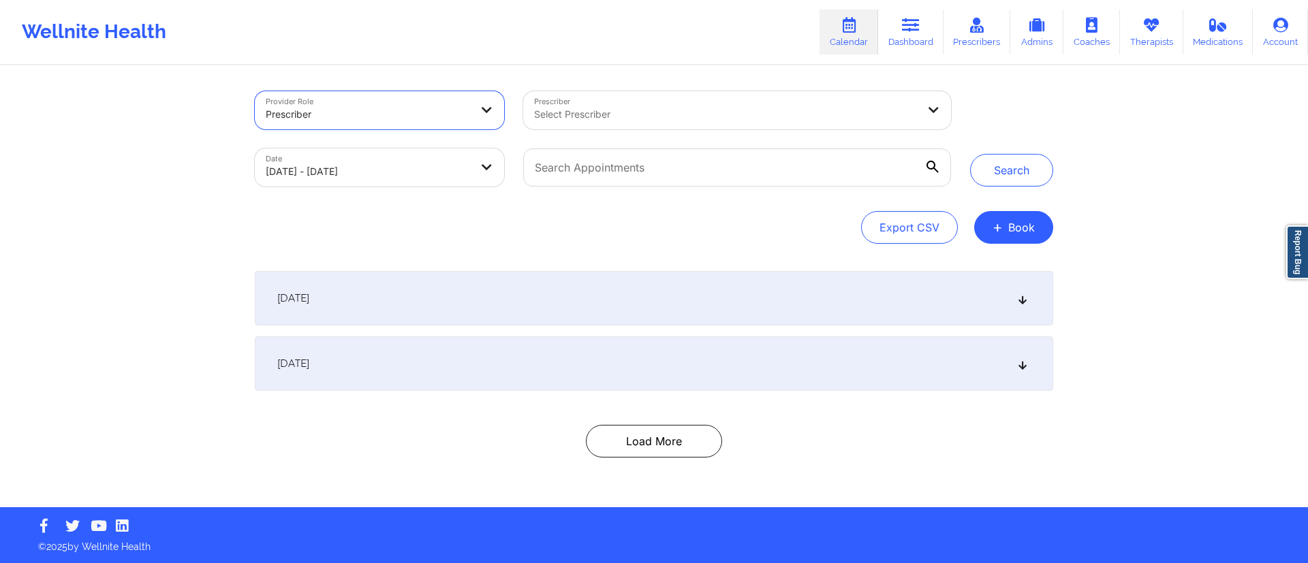
click at [603, 115] on div at bounding box center [725, 114] width 383 height 16
type input "[PERSON_NAME]"
click at [721, 124] on div "Select Prescriber" at bounding box center [707, 110] width 368 height 38
type input "[PERSON_NAME]"
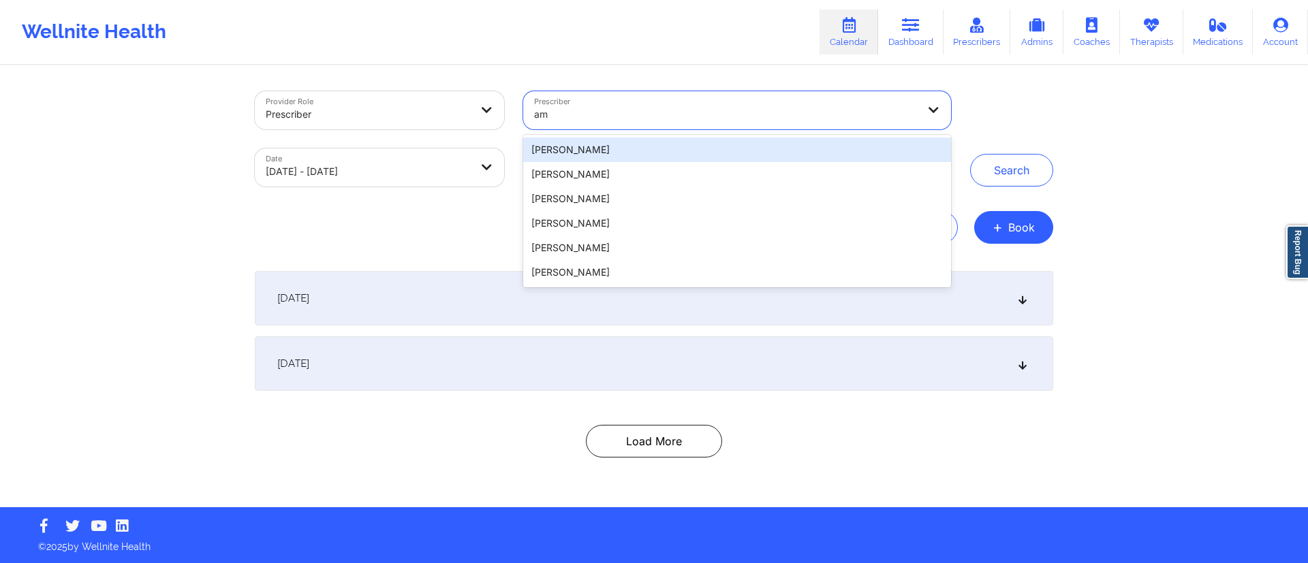
type input "[PERSON_NAME]"
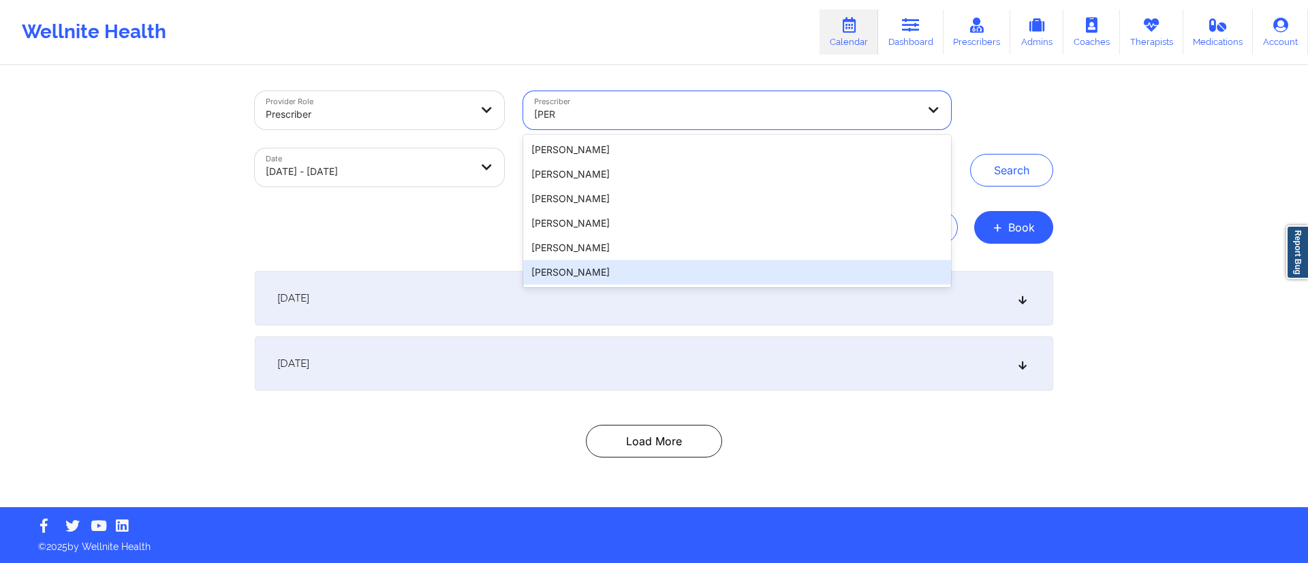
click at [586, 273] on div "[PERSON_NAME]" at bounding box center [737, 272] width 428 height 25
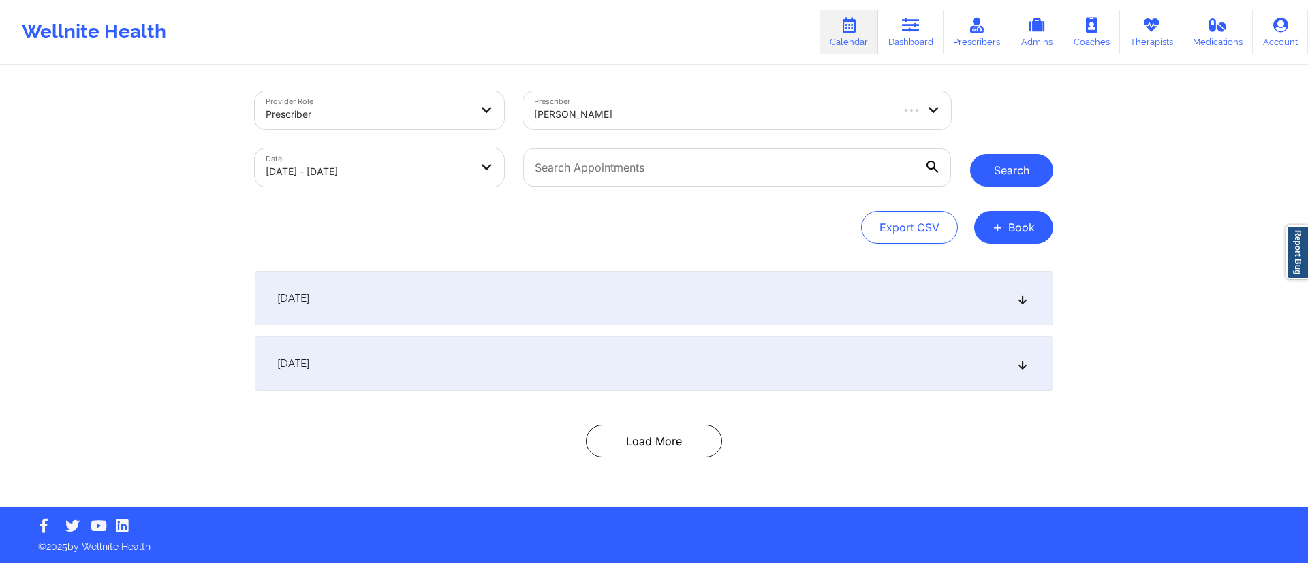
click at [1010, 159] on button "Search" at bounding box center [1011, 170] width 83 height 33
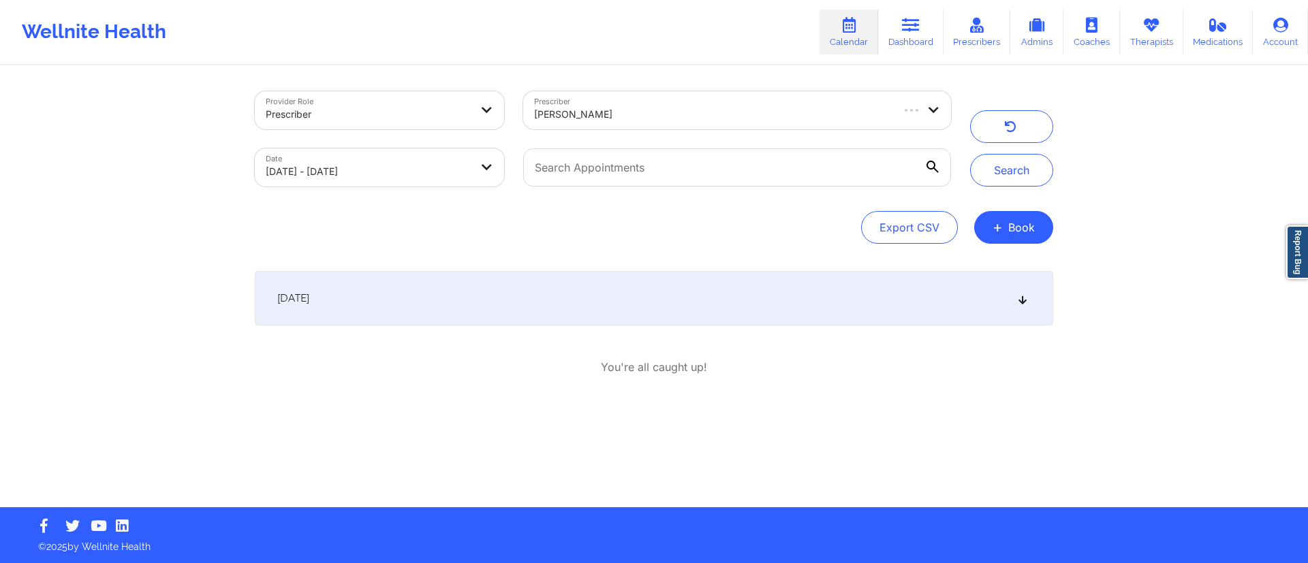
click at [519, 287] on div "[DATE]" at bounding box center [654, 298] width 798 height 54
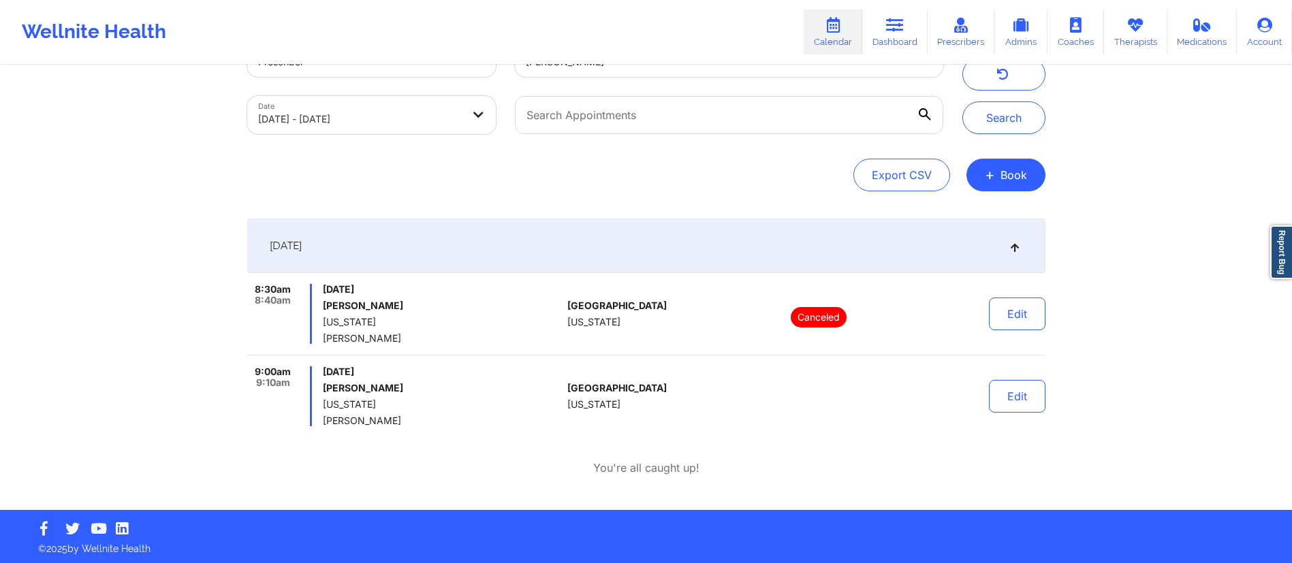
scroll to position [54, 0]
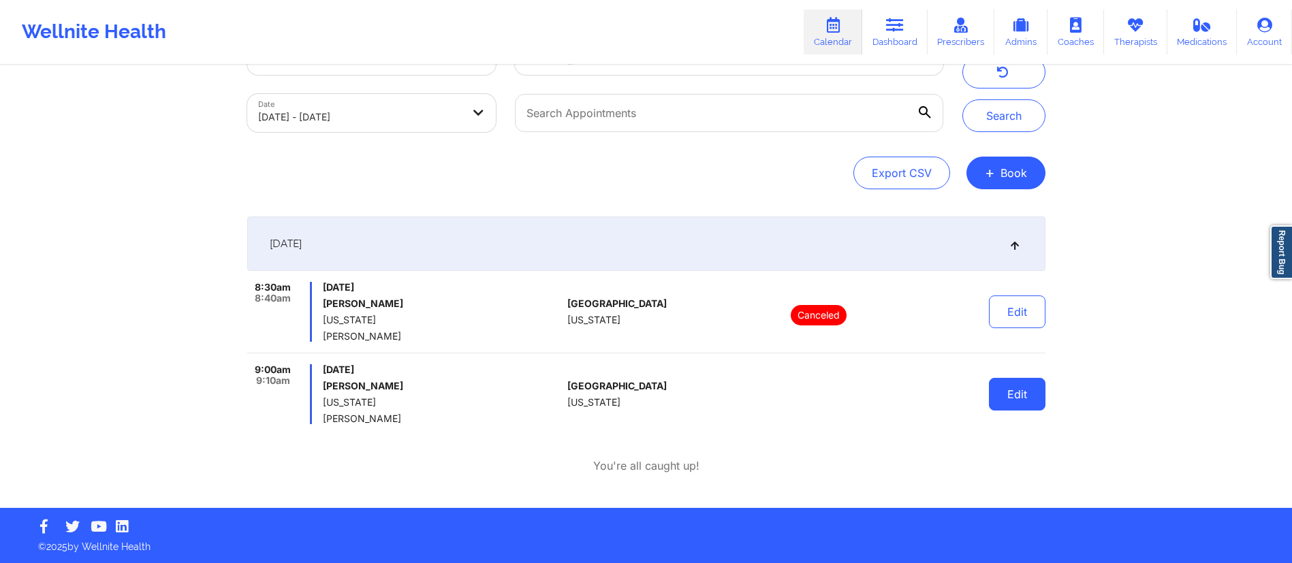
click at [1001, 390] on button "Edit" at bounding box center [1017, 394] width 57 height 33
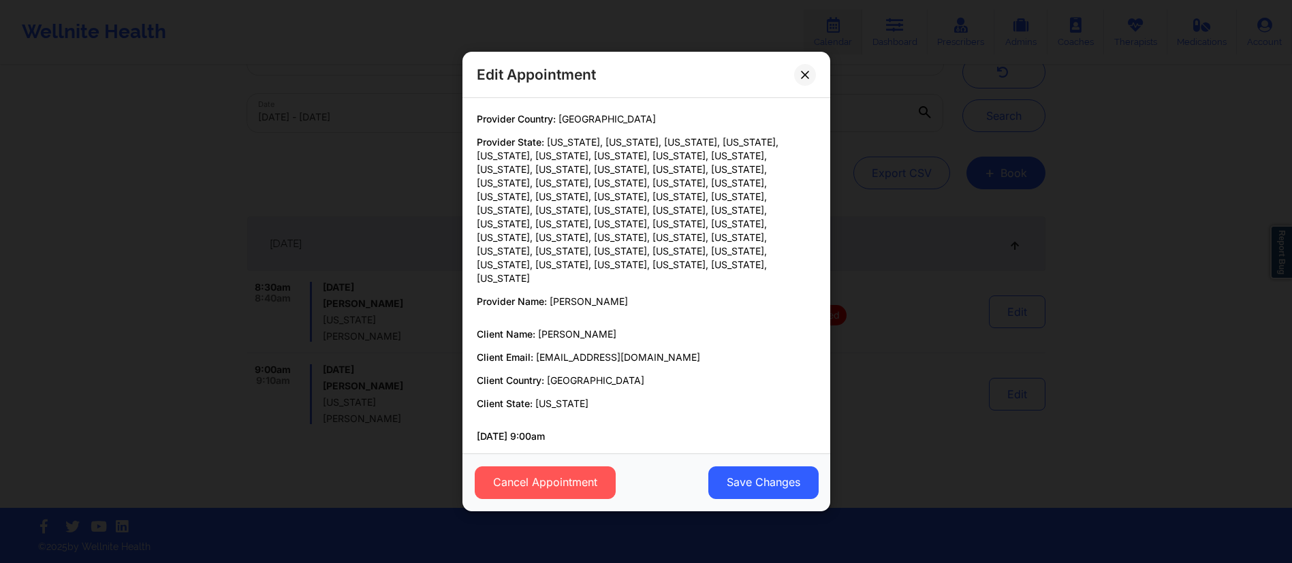
scroll to position [49, 0]
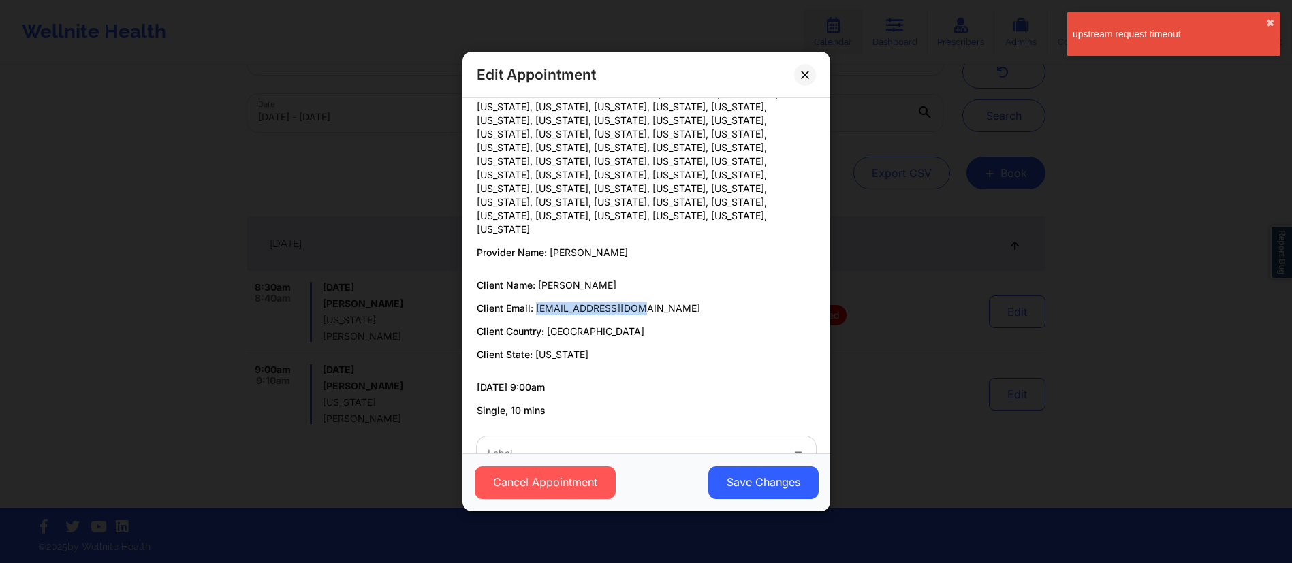
drag, startPoint x: 528, startPoint y: 267, endPoint x: 649, endPoint y: 265, distance: 121.3
click at [649, 302] on p "Client Email: [EMAIL_ADDRESS][DOMAIN_NAME]" at bounding box center [646, 309] width 339 height 14
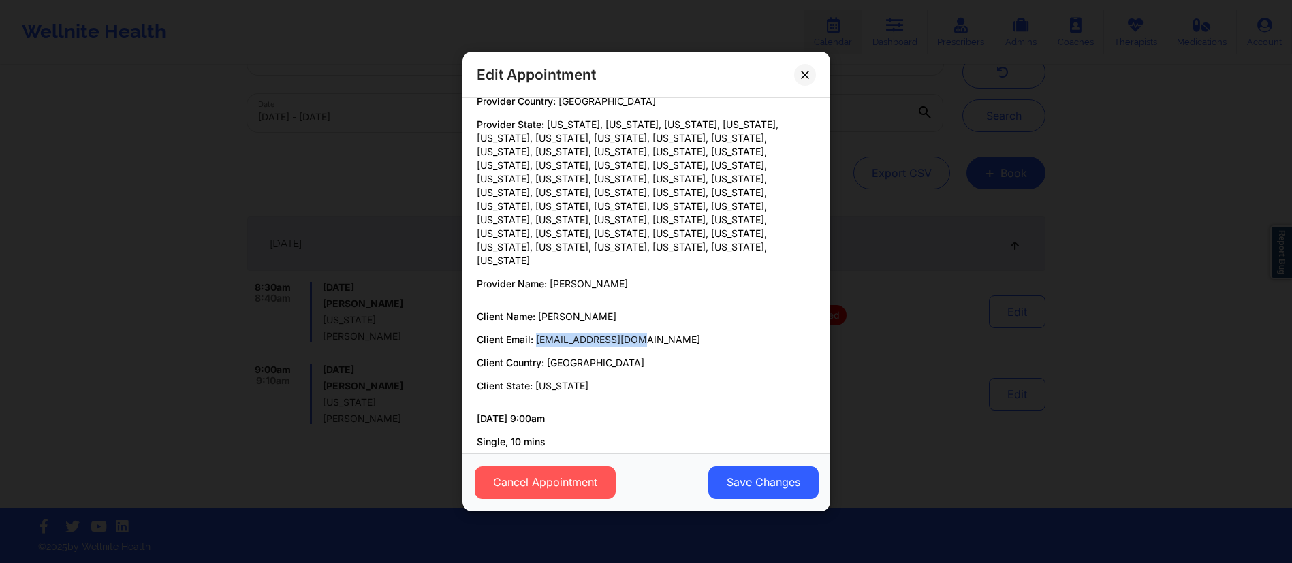
scroll to position [0, 0]
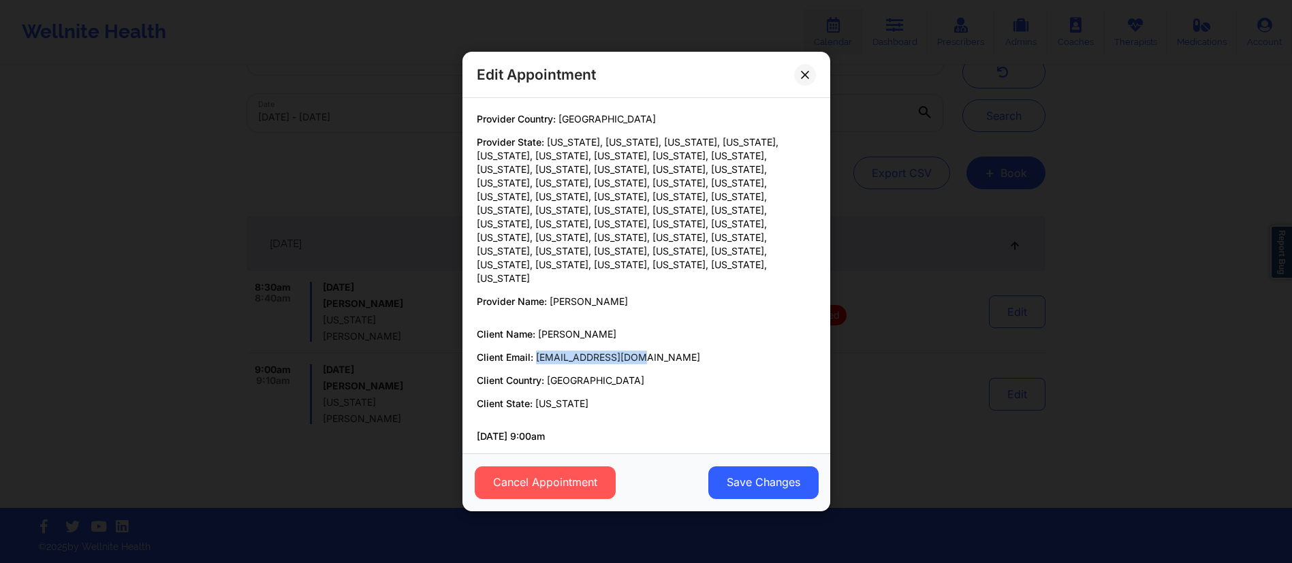
click at [806, 72] on button at bounding box center [805, 75] width 22 height 22
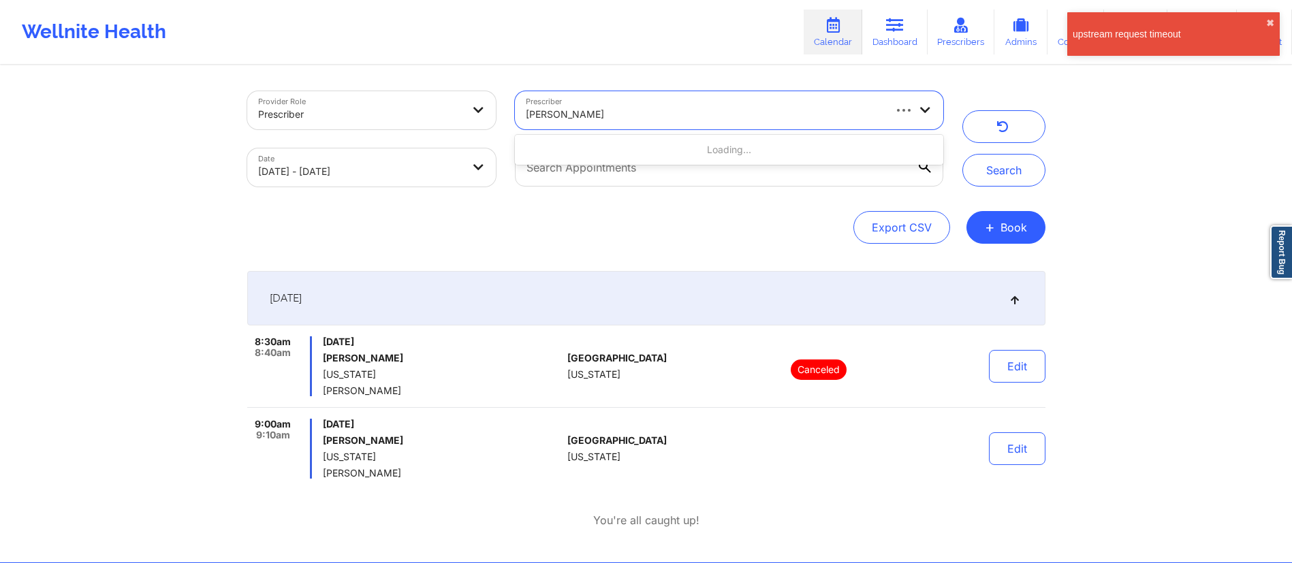
click at [646, 109] on div at bounding box center [704, 114] width 356 height 16
click at [391, 110] on div at bounding box center [360, 114] width 204 height 16
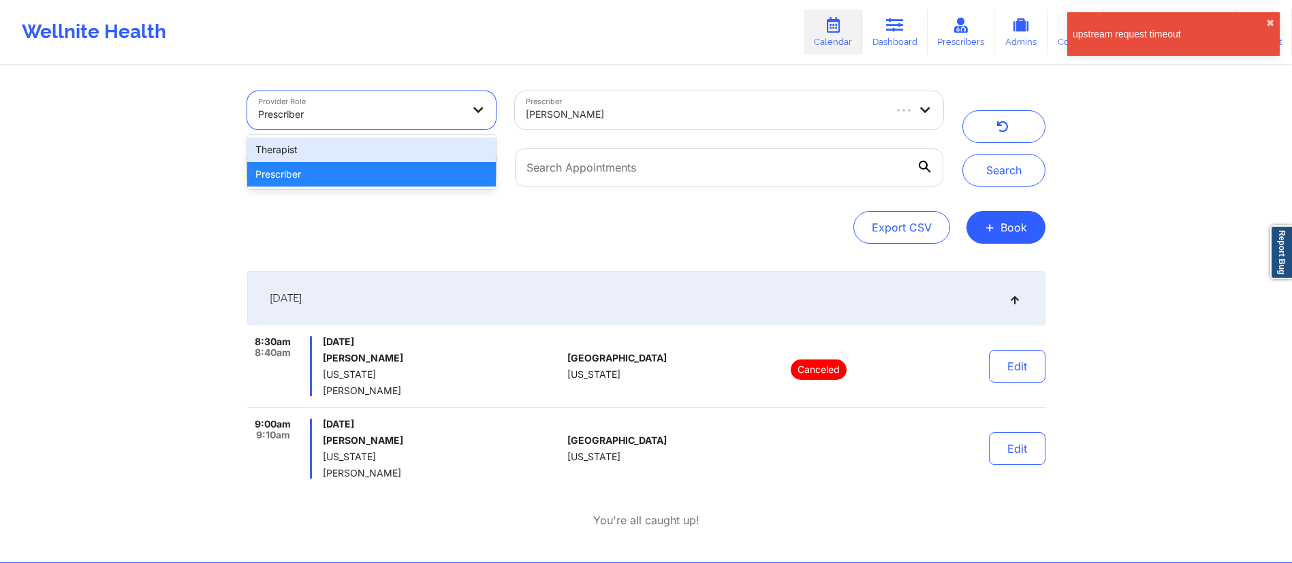
click at [339, 155] on div "Therapist" at bounding box center [371, 150] width 249 height 25
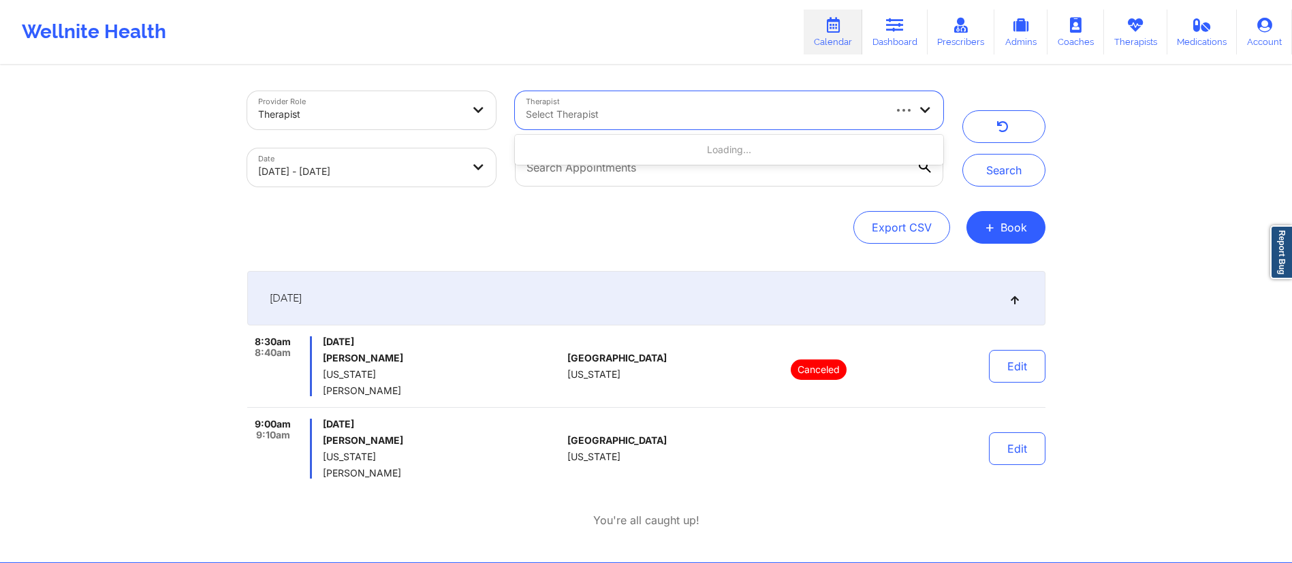
click at [703, 110] on div at bounding box center [704, 114] width 356 height 16
type input "[PERSON_NAME]"
click at [644, 110] on div at bounding box center [704, 114] width 356 height 16
type input "[PERSON_NAME]"
click at [687, 114] on div at bounding box center [704, 114] width 356 height 16
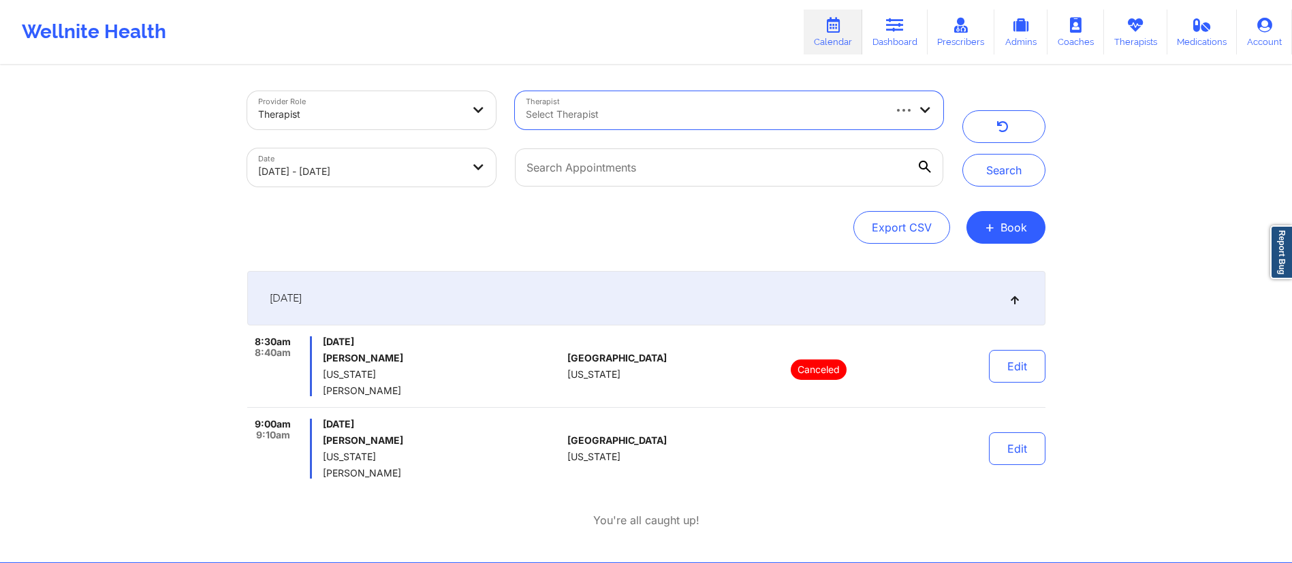
click at [687, 114] on div at bounding box center [704, 114] width 356 height 16
